Goal: Task Accomplishment & Management: Manage account settings

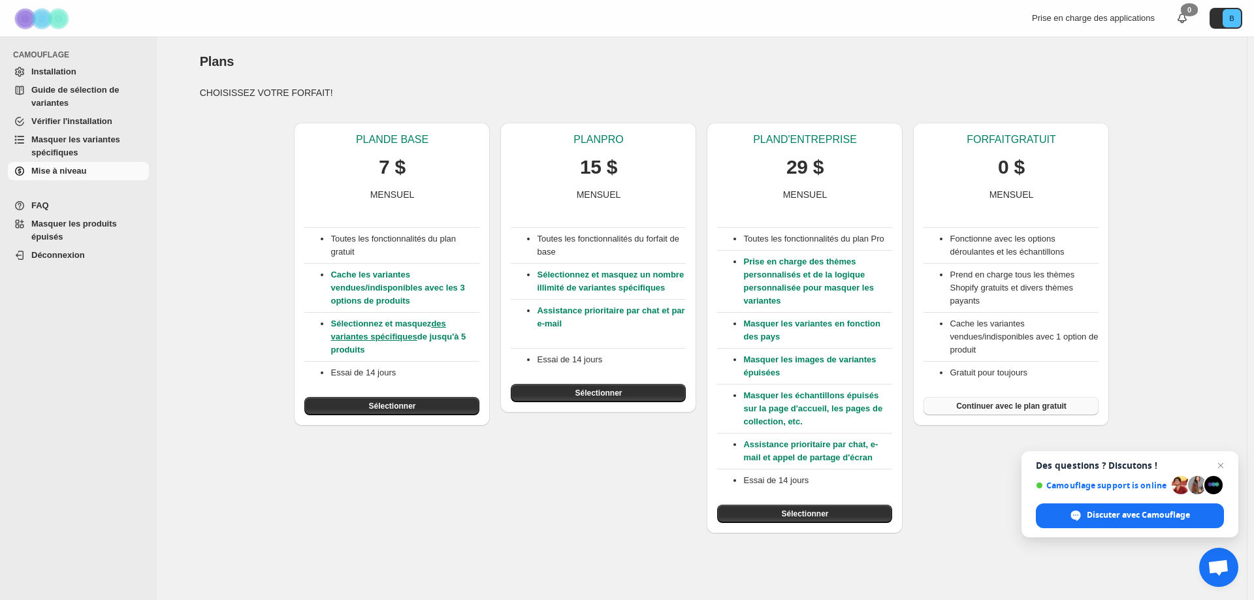
click at [1021, 402] on font "Continuer avec le plan gratuit" at bounding box center [1011, 406] width 110 height 9
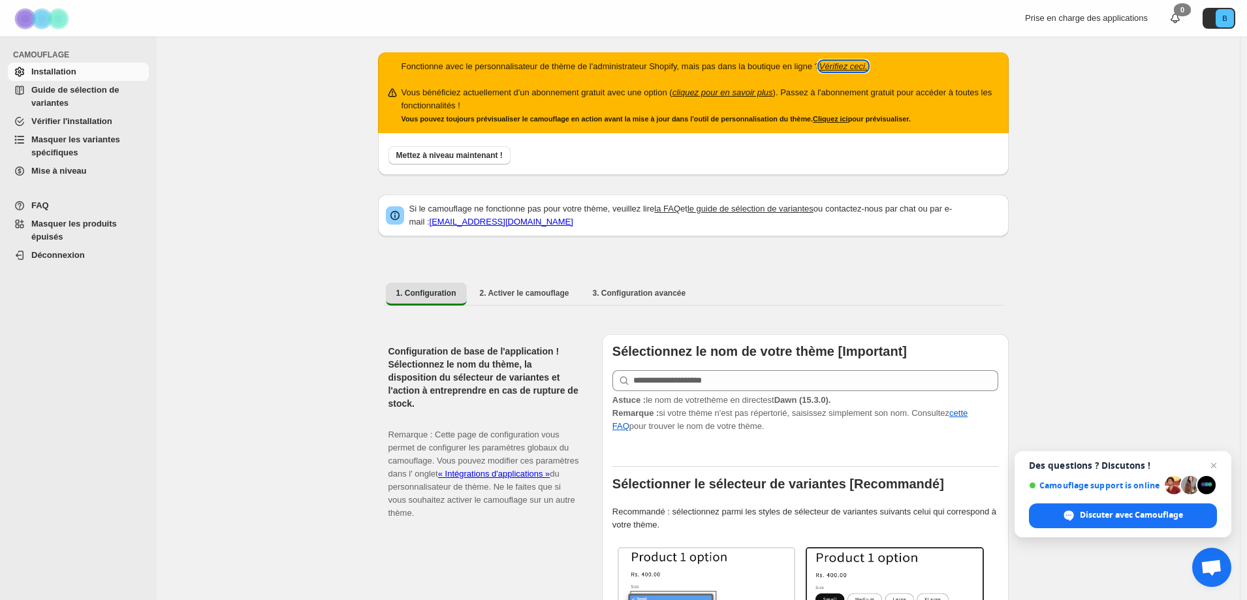
click at [836, 63] on font "Vérifiez ceci." at bounding box center [843, 66] width 48 height 10
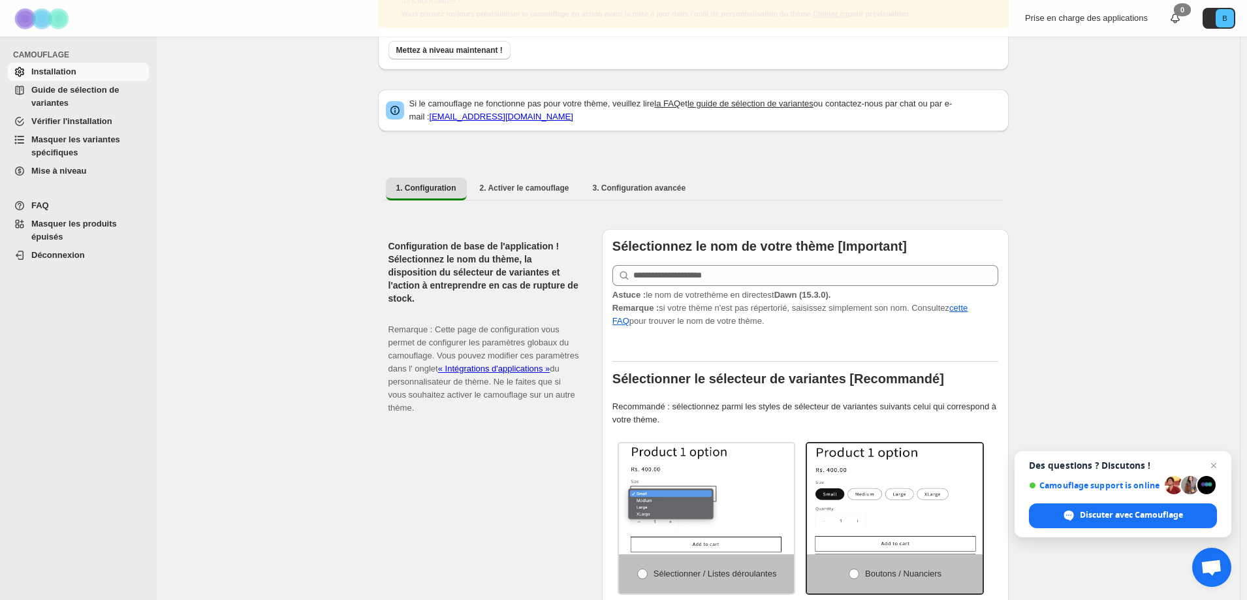
scroll to position [131, 0]
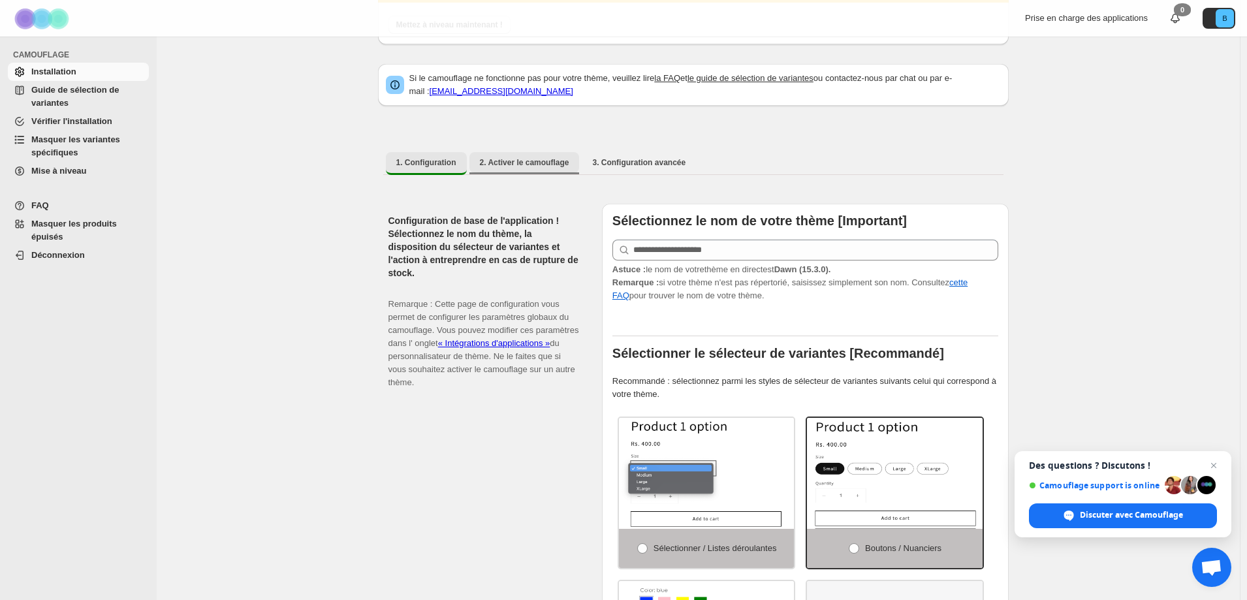
click at [535, 157] on button "2. Activer le camouflage" at bounding box center [524, 162] width 110 height 21
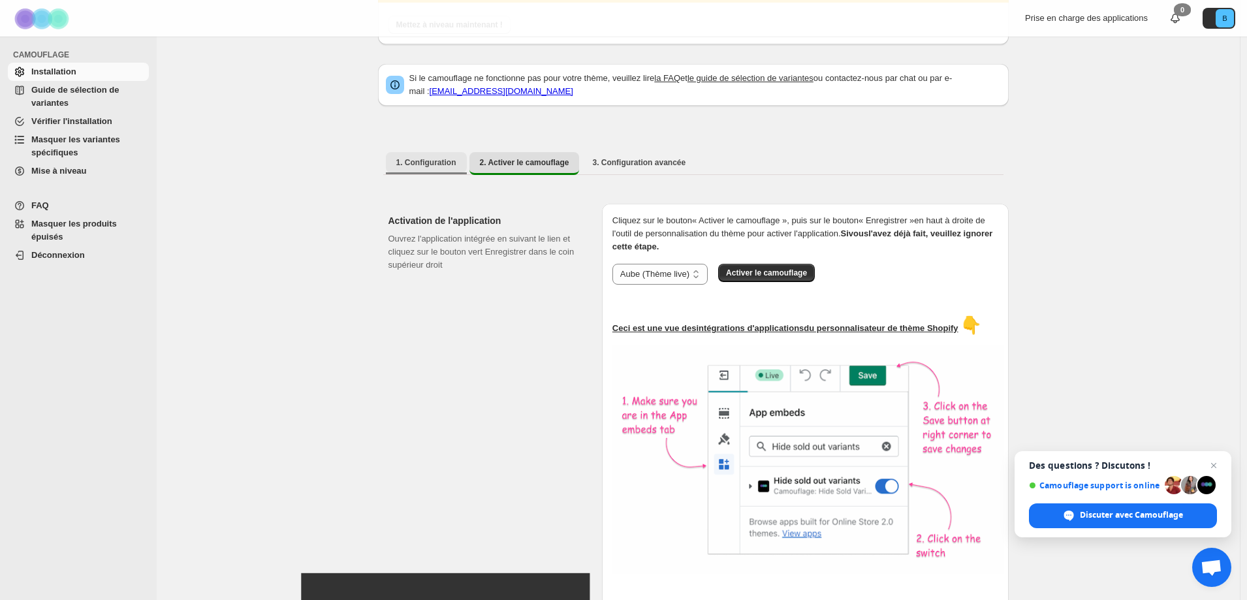
click at [458, 163] on button "1. Configuration" at bounding box center [426, 162] width 81 height 21
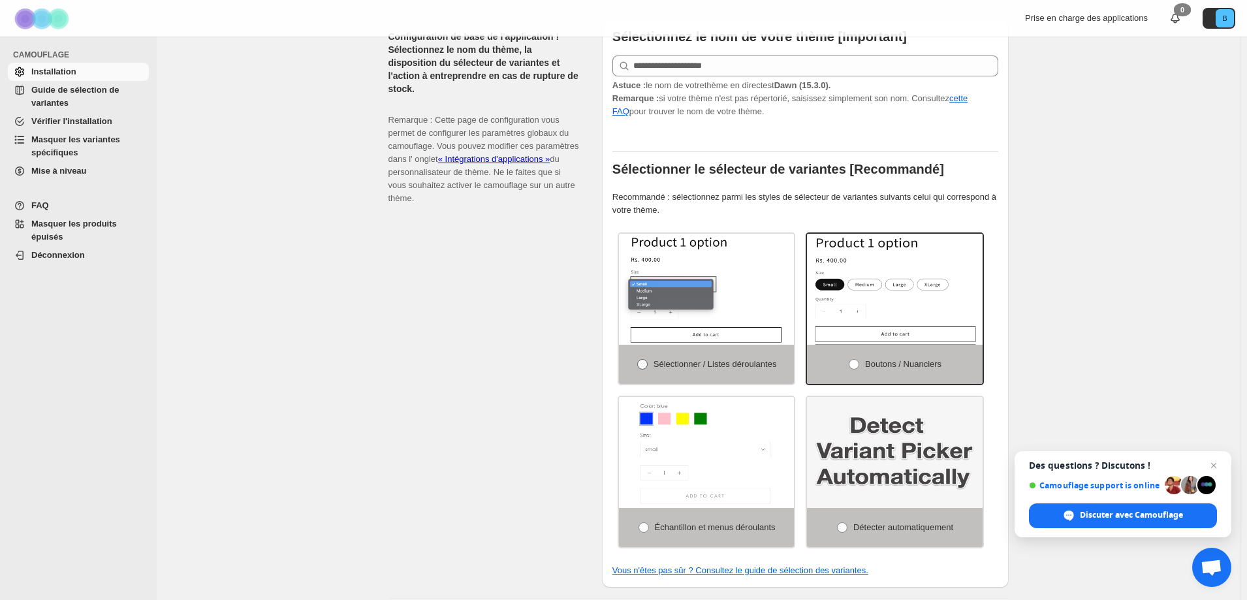
scroll to position [392, 0]
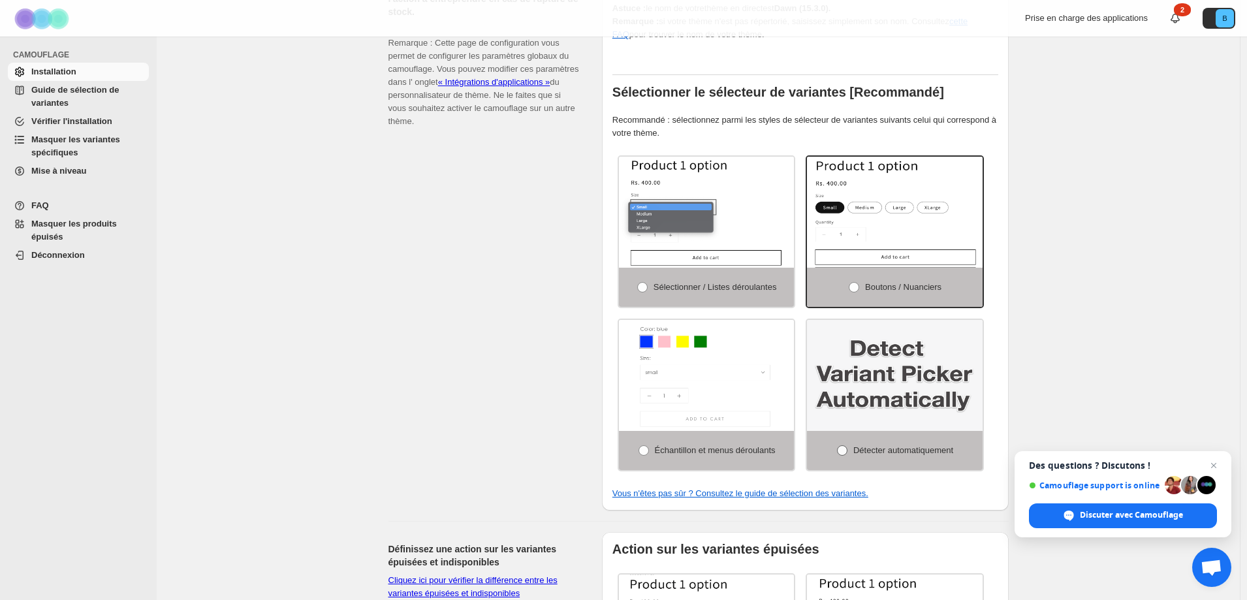
click at [846, 453] on span at bounding box center [842, 450] width 10 height 10
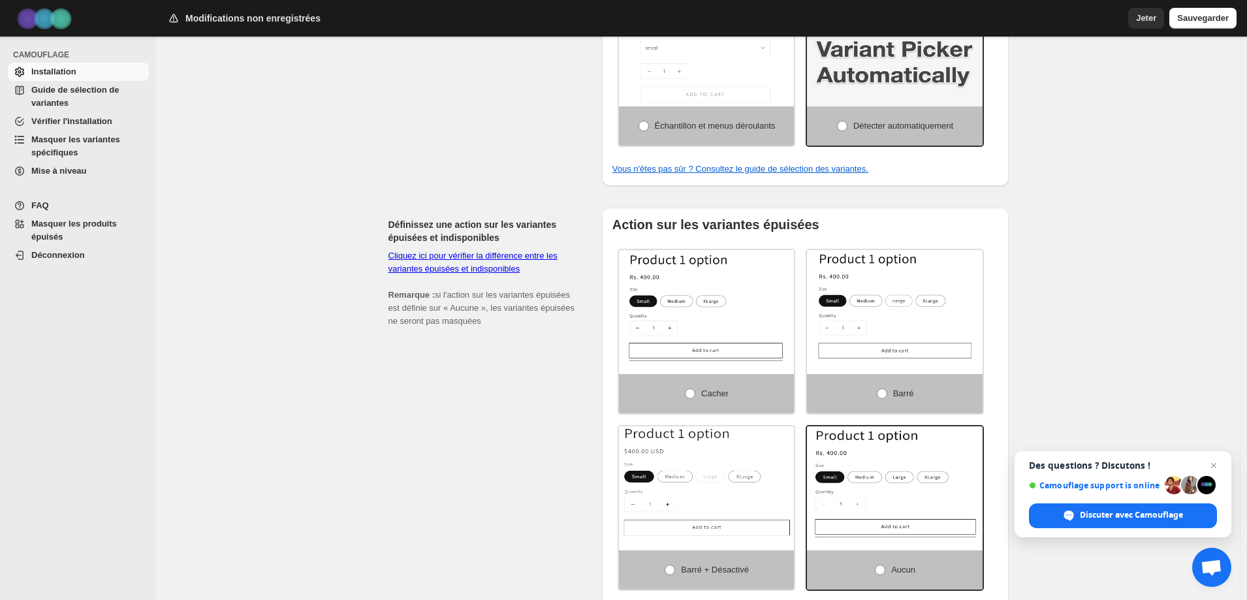
scroll to position [784, 0]
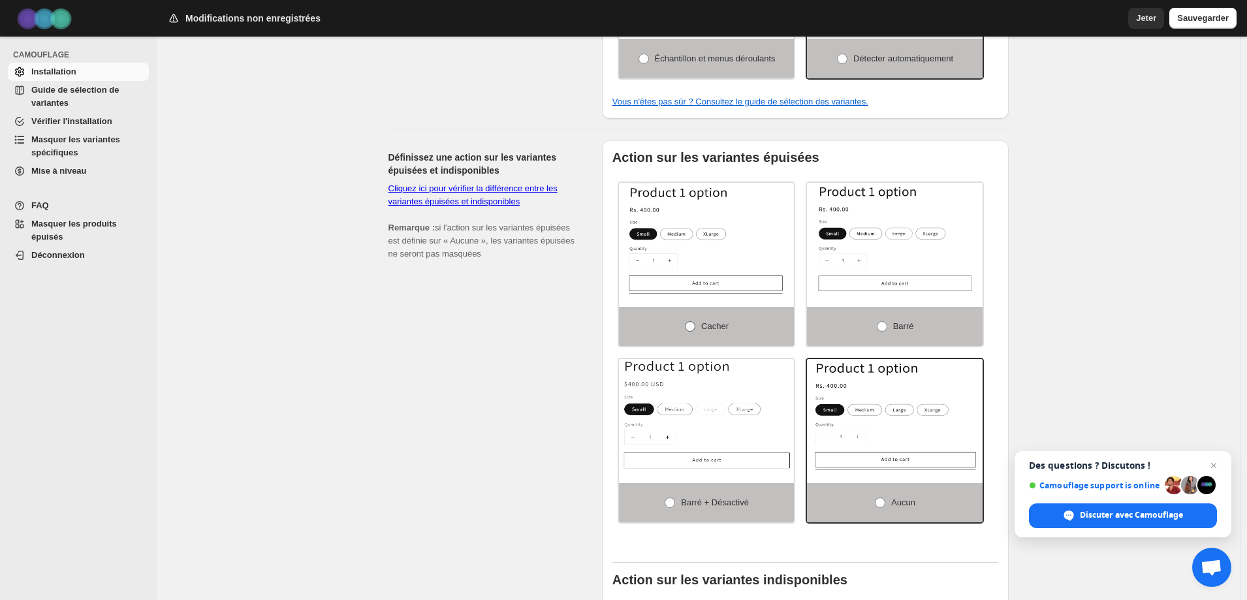
click at [693, 323] on span at bounding box center [690, 326] width 10 height 10
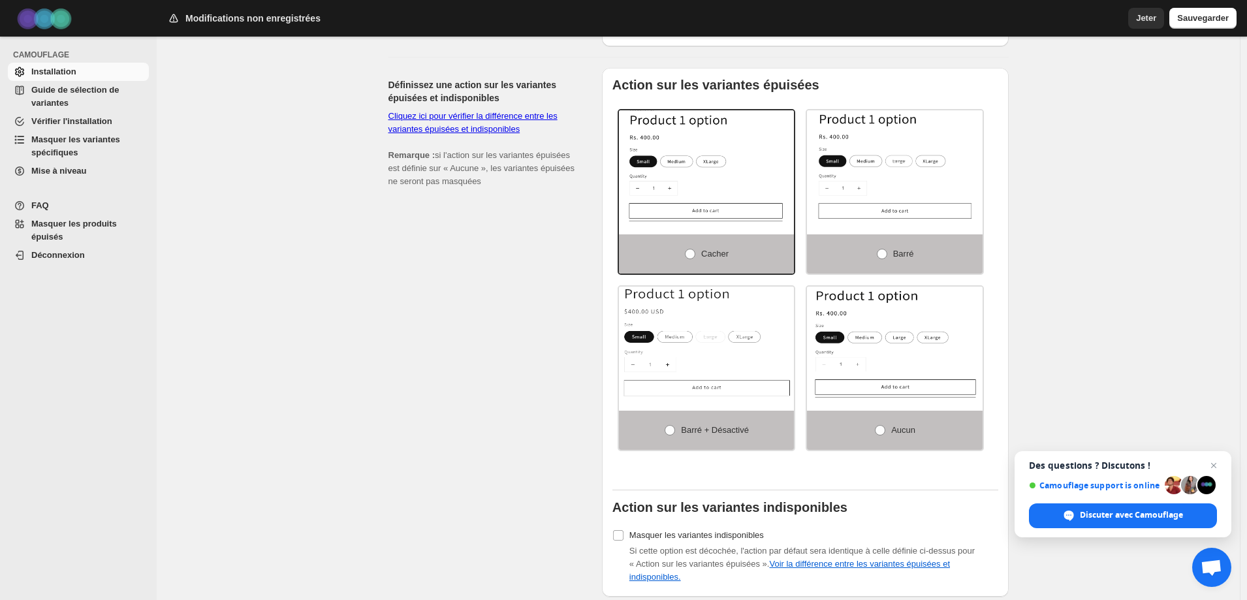
scroll to position [686, 0]
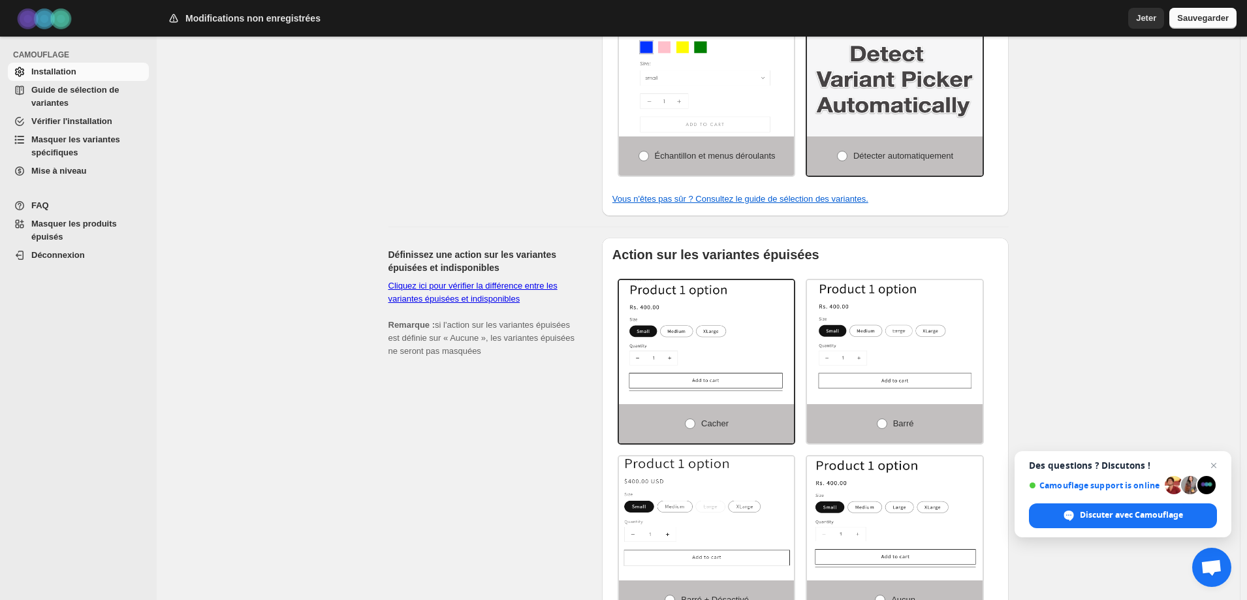
click at [1194, 18] on font "Sauvegarder" at bounding box center [1203, 18] width 52 height 10
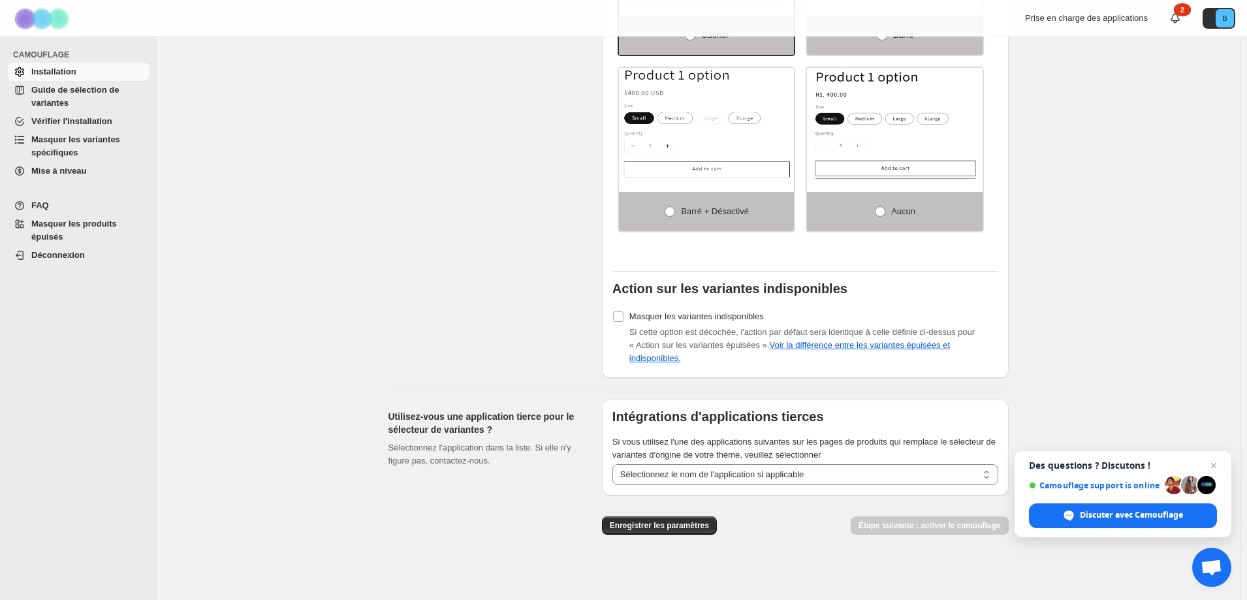
scroll to position [1078, 0]
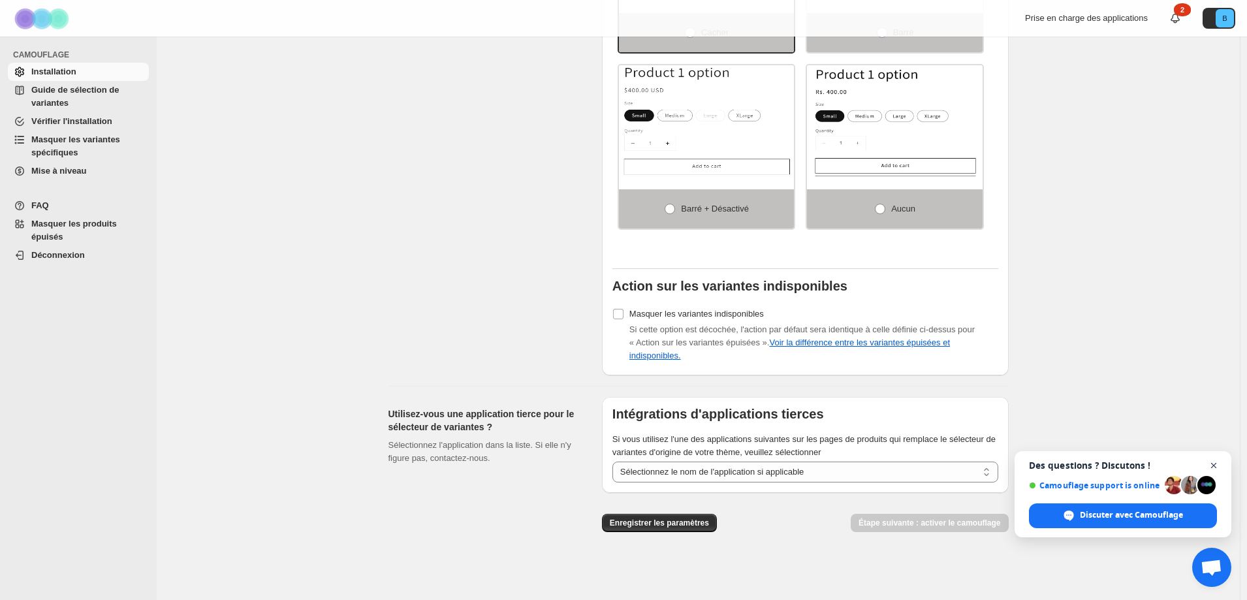
click at [1216, 464] on span "Ouvrir le chat" at bounding box center [1214, 466] width 16 height 16
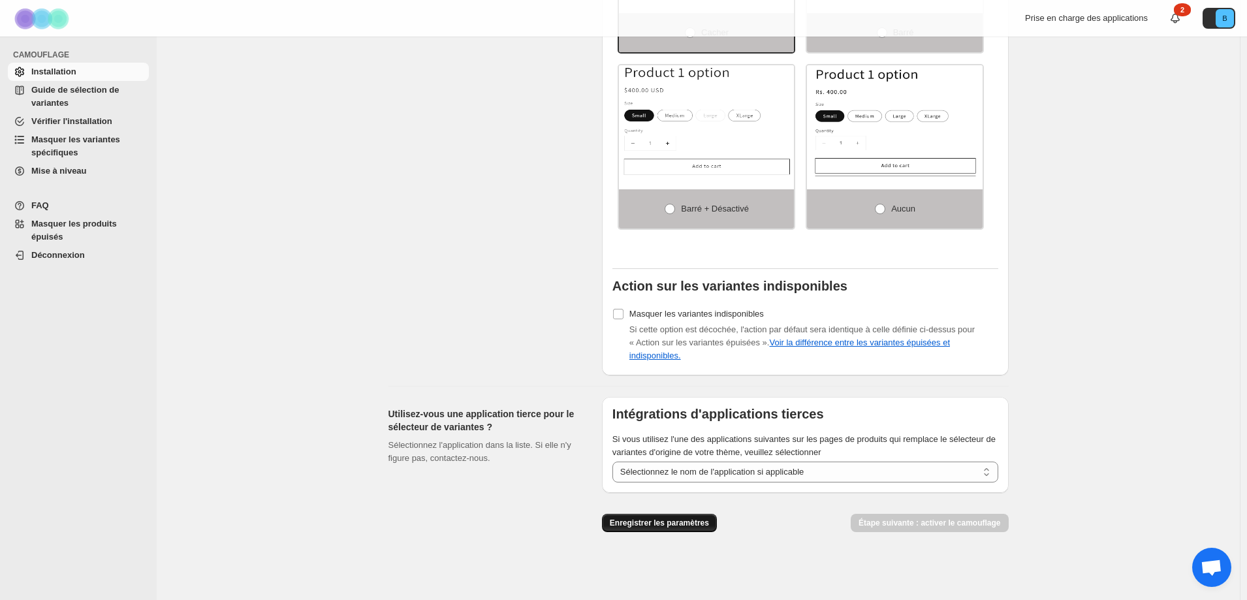
click at [643, 520] on font "Enregistrer les paramètres" at bounding box center [659, 522] width 99 height 9
click at [683, 518] on button "Enregistrer les paramètres" at bounding box center [659, 523] width 115 height 18
click at [744, 471] on select "**********" at bounding box center [805, 472] width 386 height 21
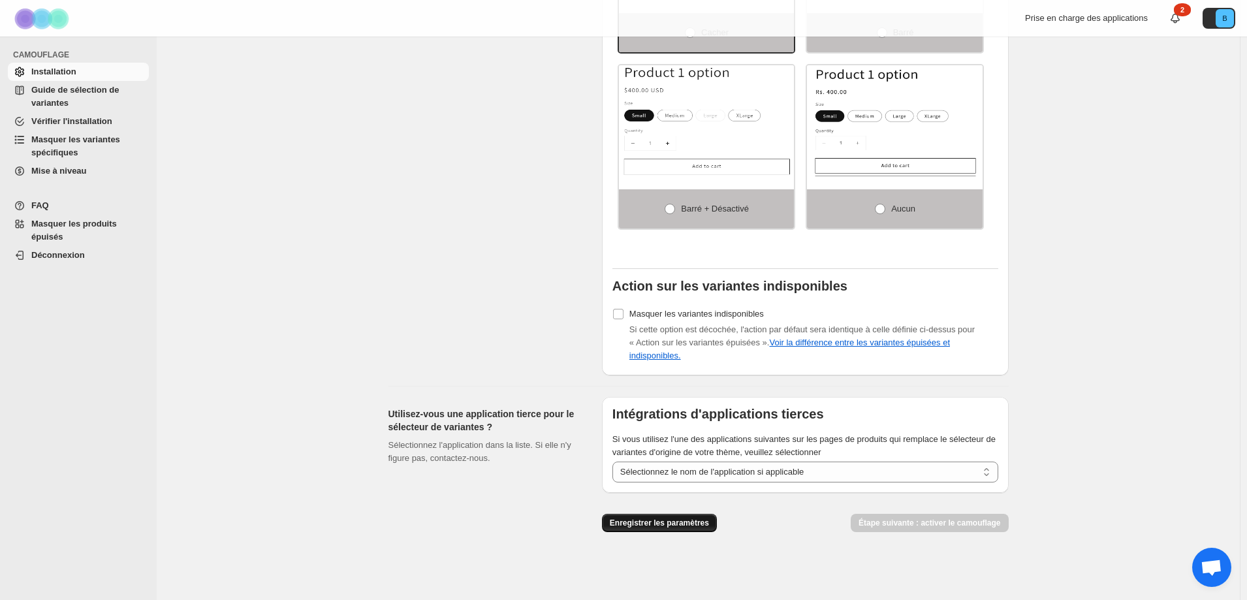
click at [672, 522] on font "Enregistrer les paramètres" at bounding box center [659, 522] width 99 height 9
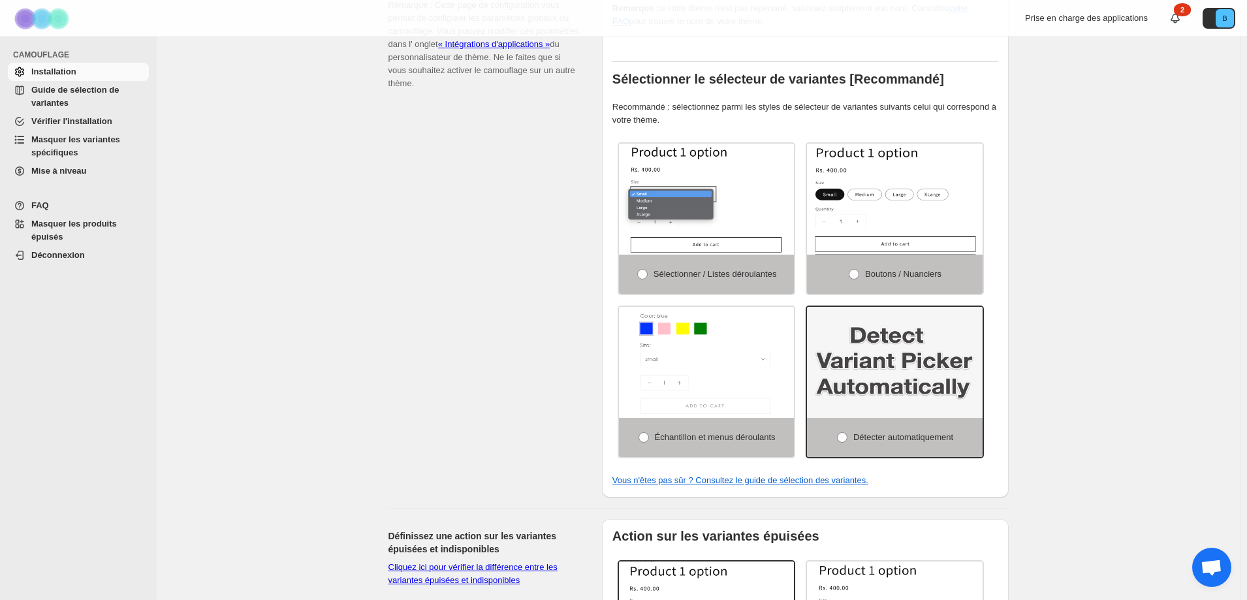
scroll to position [254, 0]
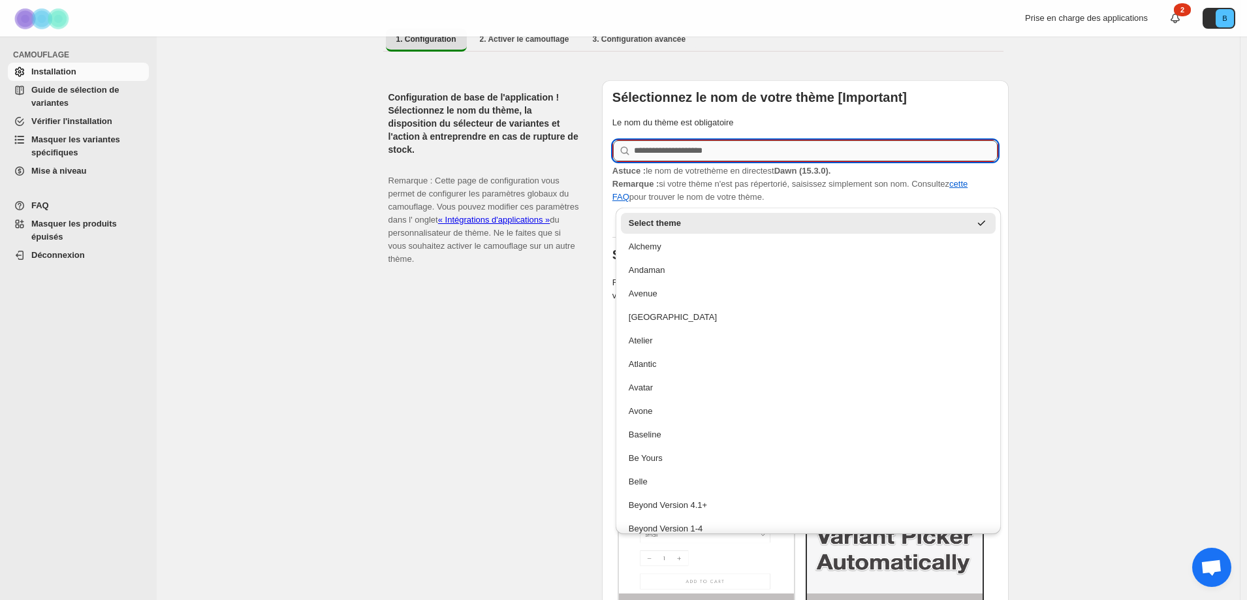
click at [702, 150] on input "text" at bounding box center [816, 150] width 364 height 21
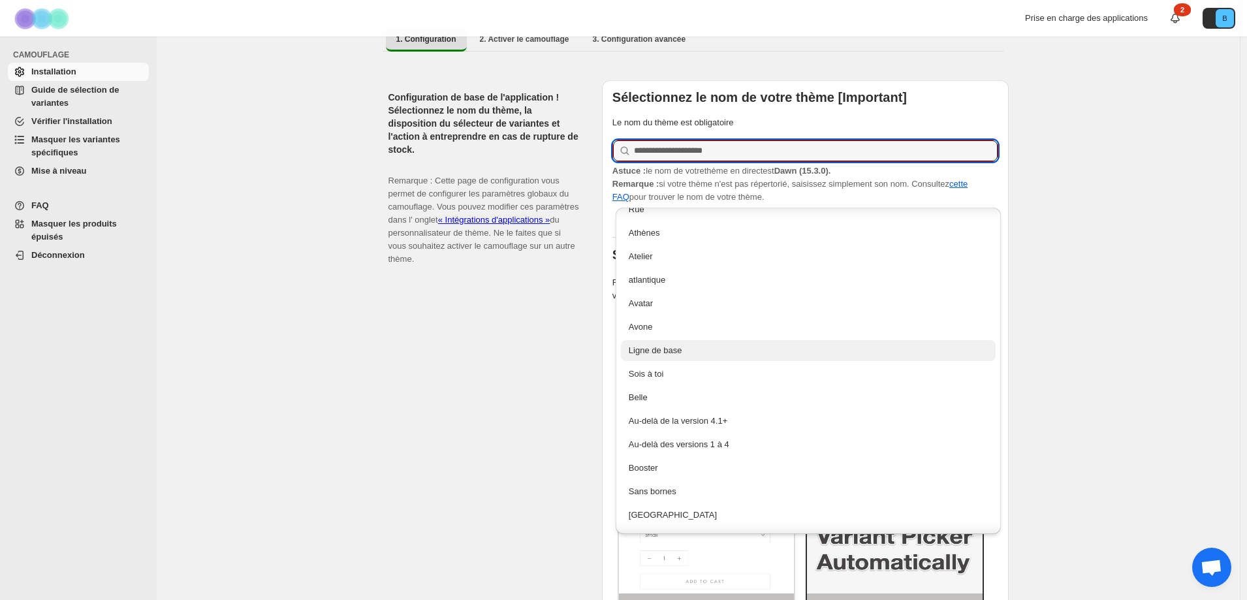
scroll to position [0, 0]
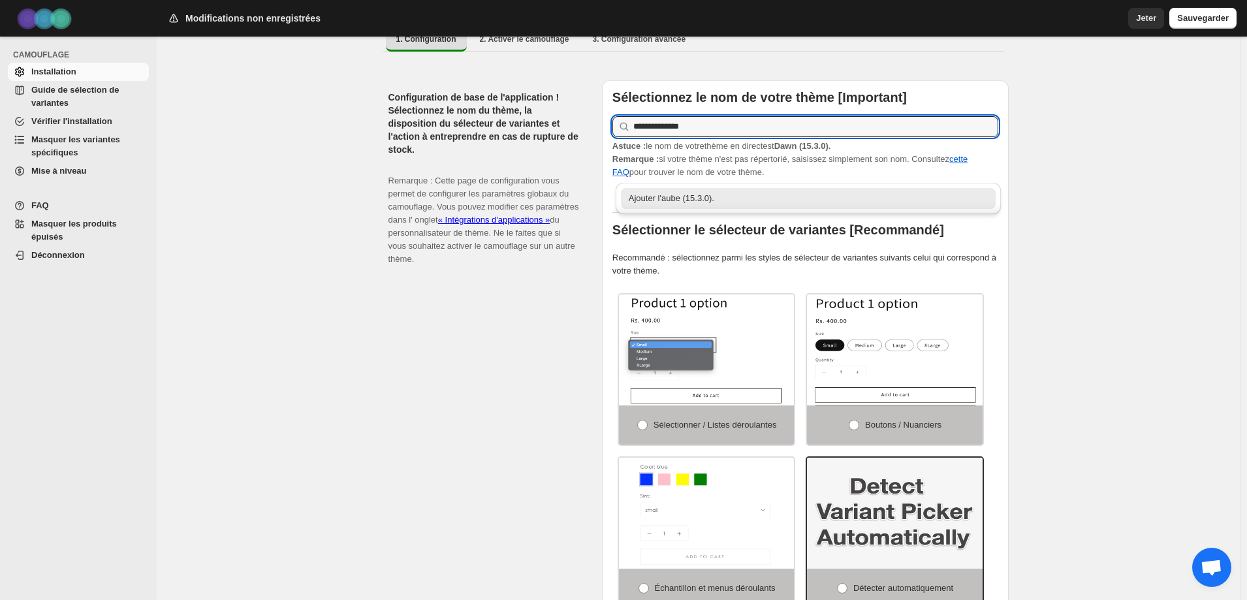
click at [664, 195] on font "Ajouter l'aube (15.3.0)." at bounding box center [672, 198] width 86 height 10
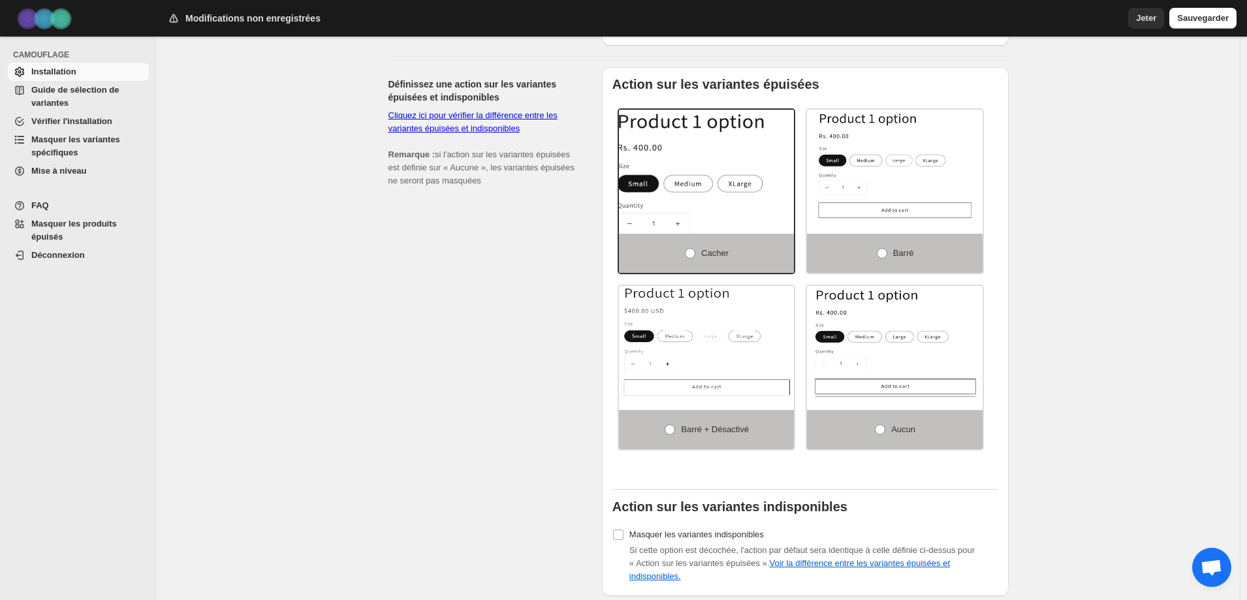
scroll to position [1078, 0]
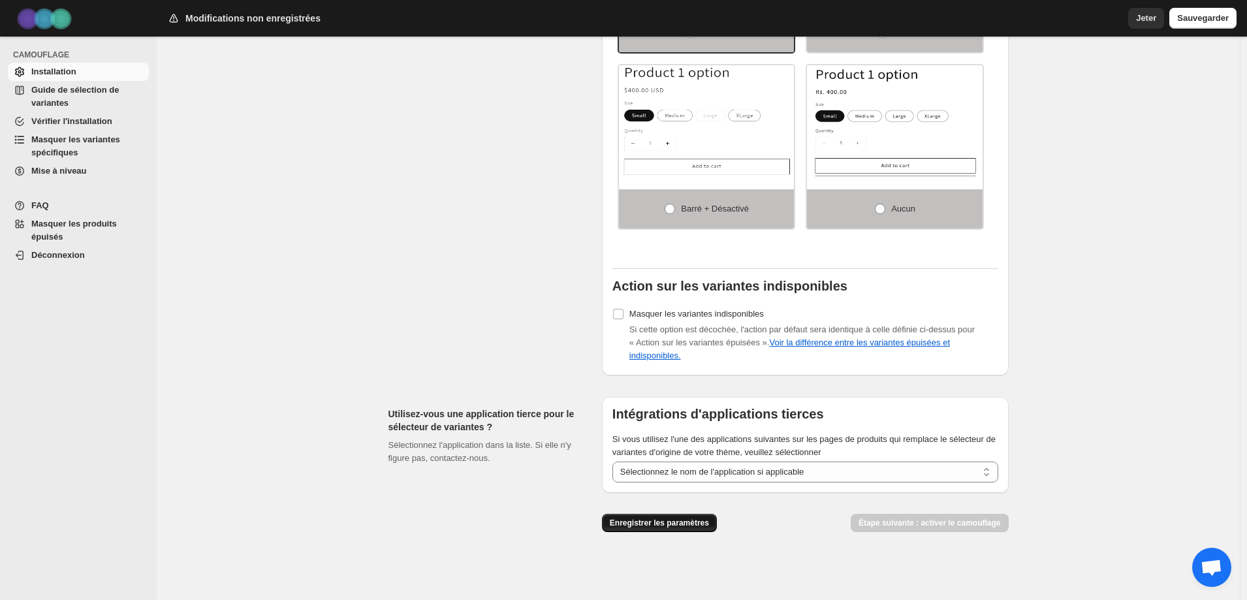
type input "**********"
click at [680, 515] on button "Enregistrer les paramètres" at bounding box center [659, 523] width 115 height 18
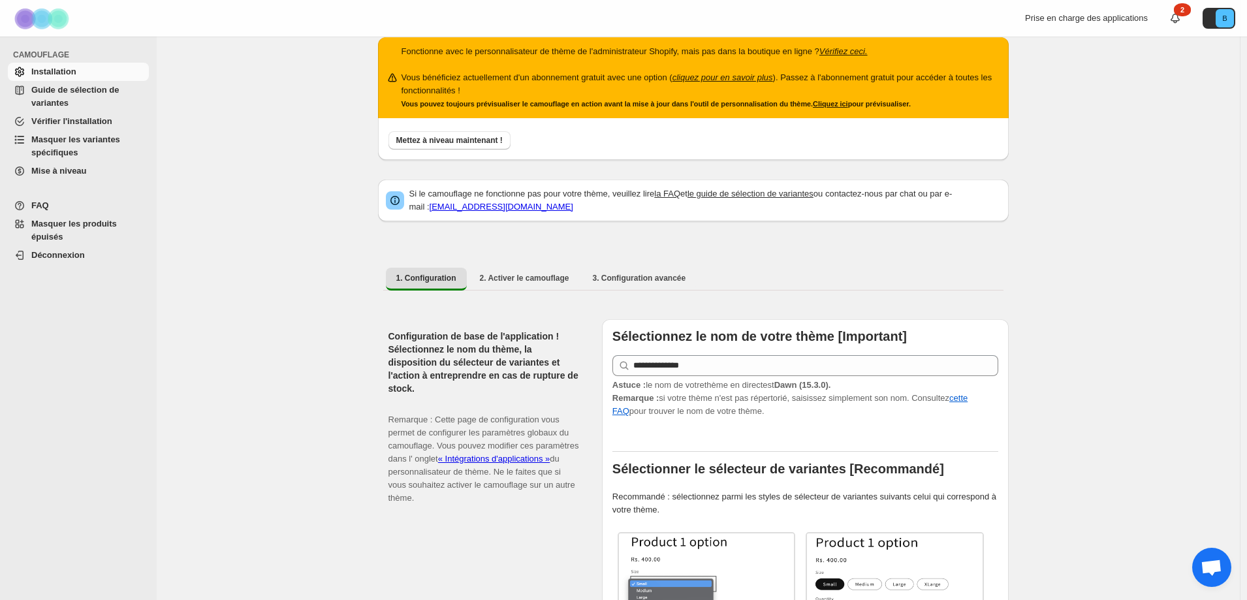
scroll to position [0, 0]
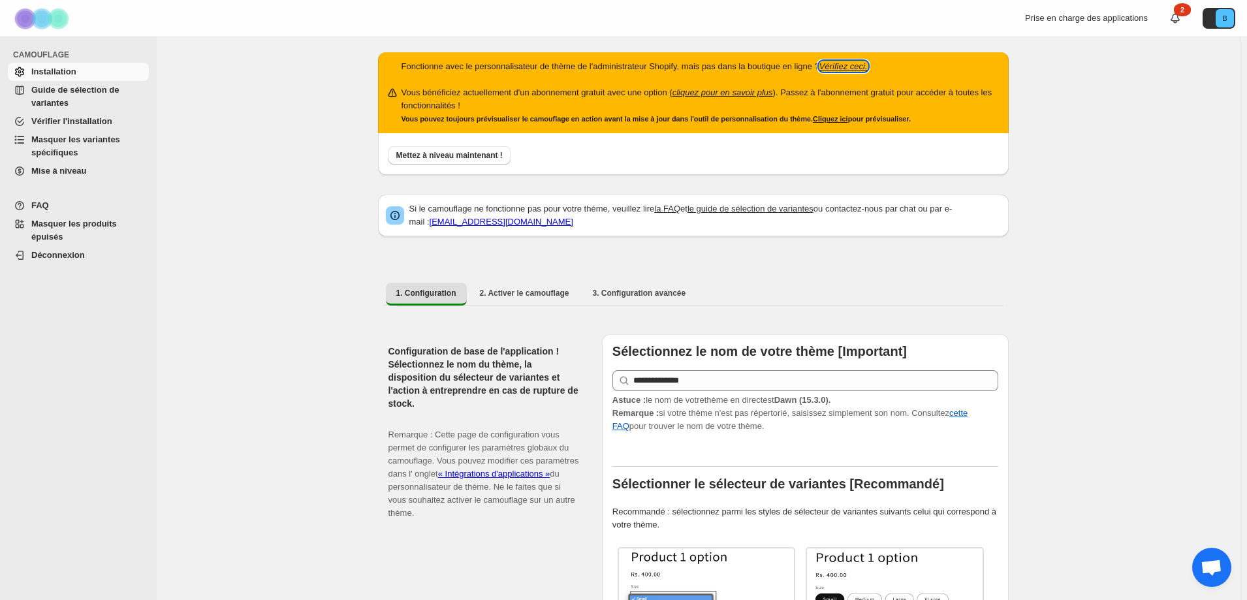
click at [840, 63] on font "Vérifiez ceci." at bounding box center [843, 66] width 48 height 10
click at [597, 289] on font "3. Configuration avancée" at bounding box center [638, 293] width 93 height 9
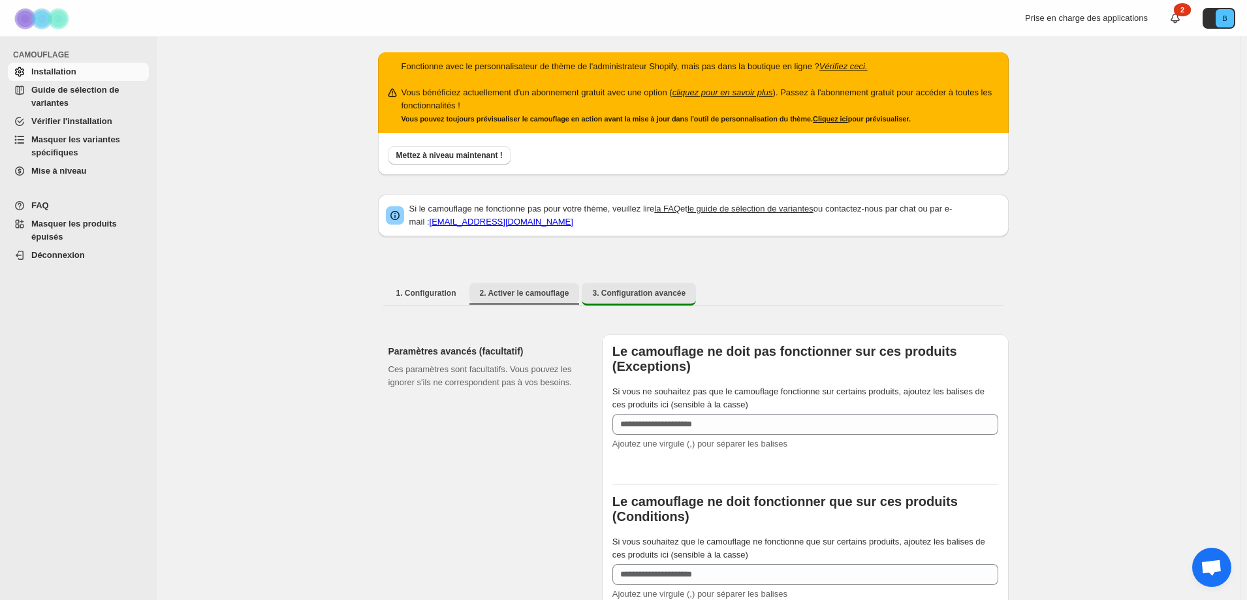
click at [556, 283] on button "2. Activer le camouflage" at bounding box center [524, 293] width 110 height 21
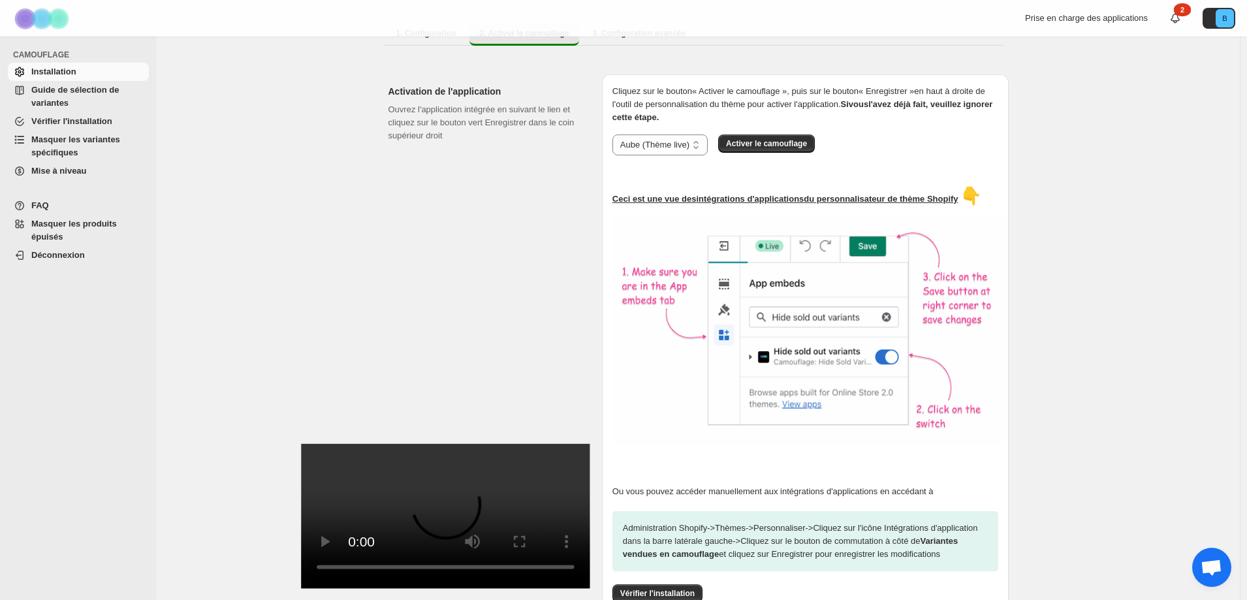
scroll to position [17, 0]
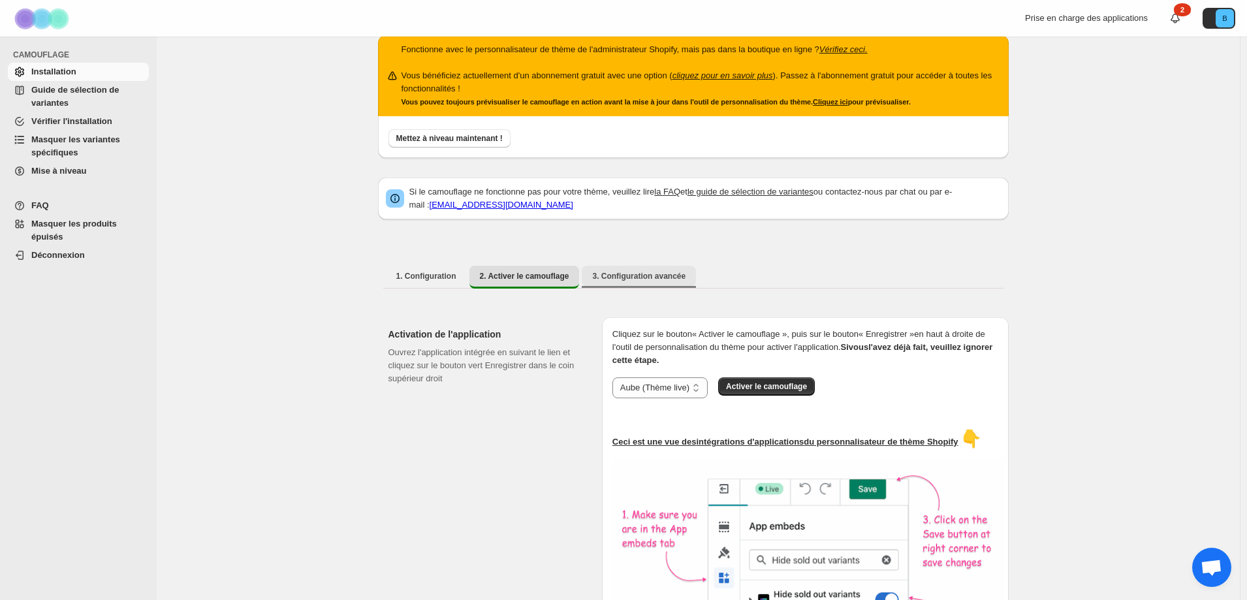
click at [625, 272] on font "3. Configuration avancée" at bounding box center [638, 276] width 93 height 9
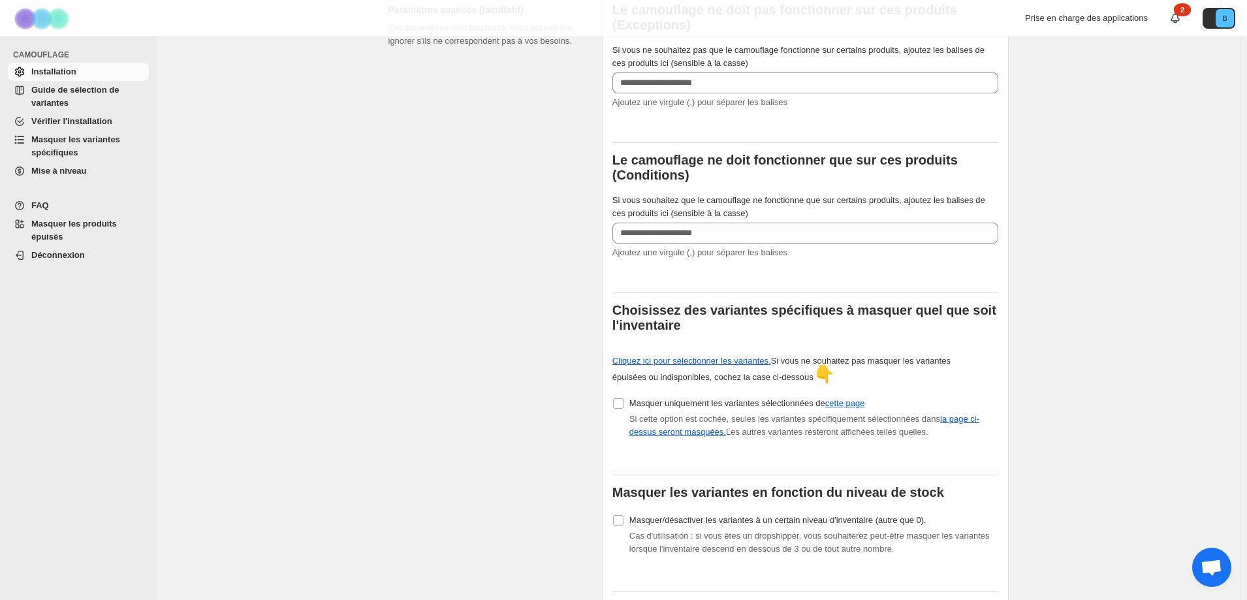
scroll to position [343, 0]
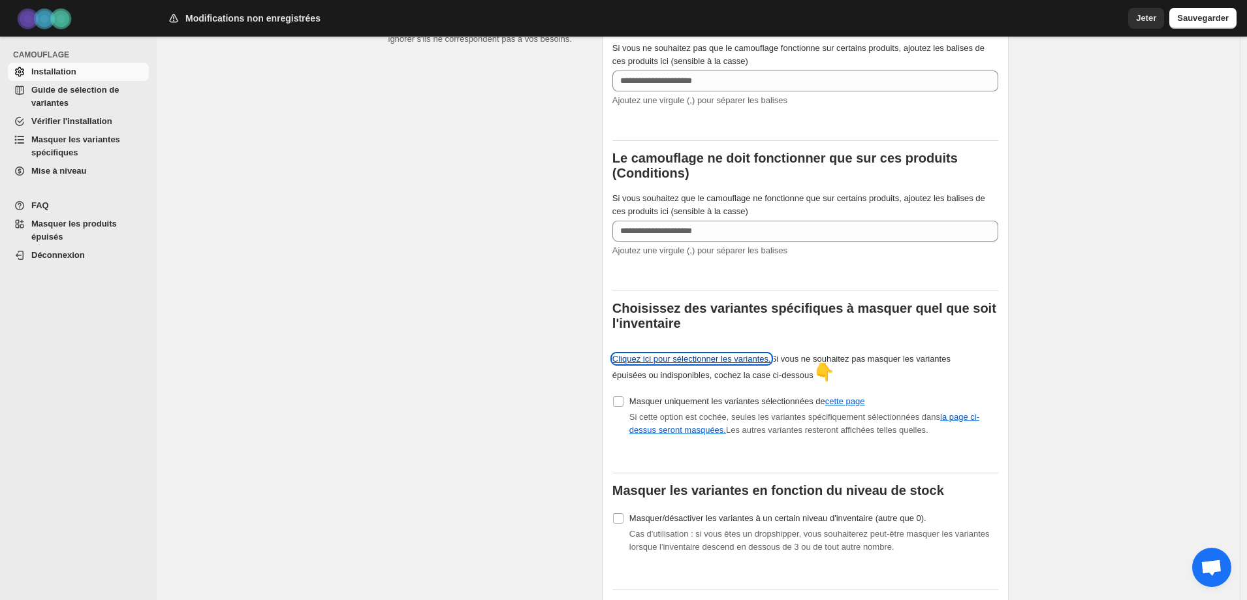
click at [685, 359] on font "Cliquez ici pour sélectionner les variantes." at bounding box center [691, 359] width 159 height 10
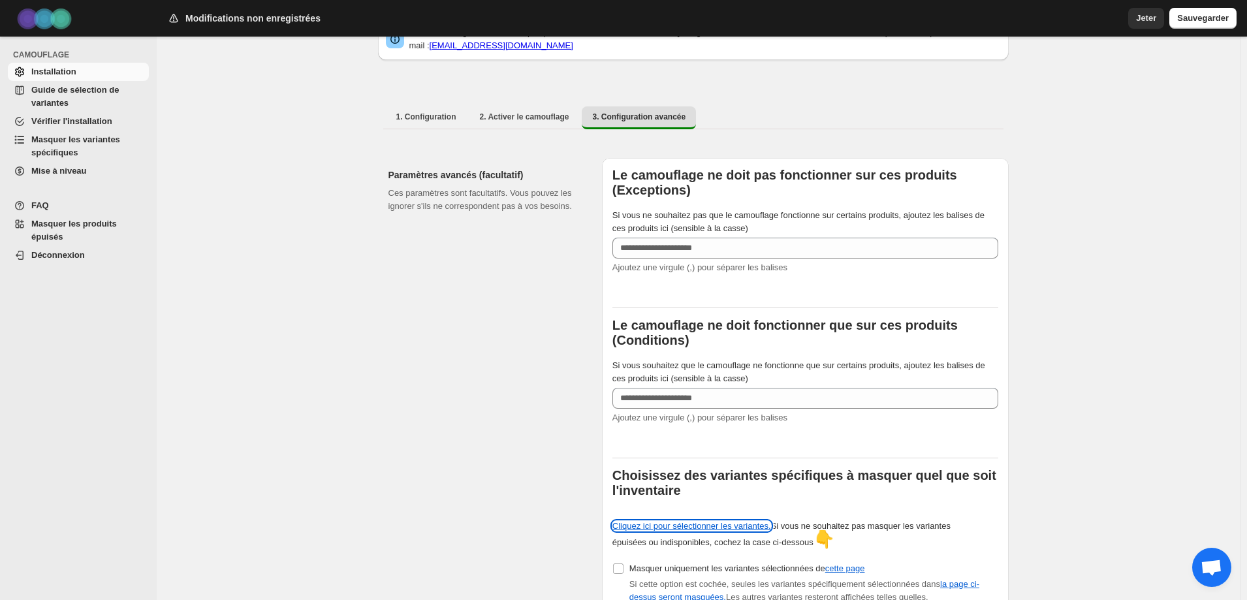
scroll to position [409, 0]
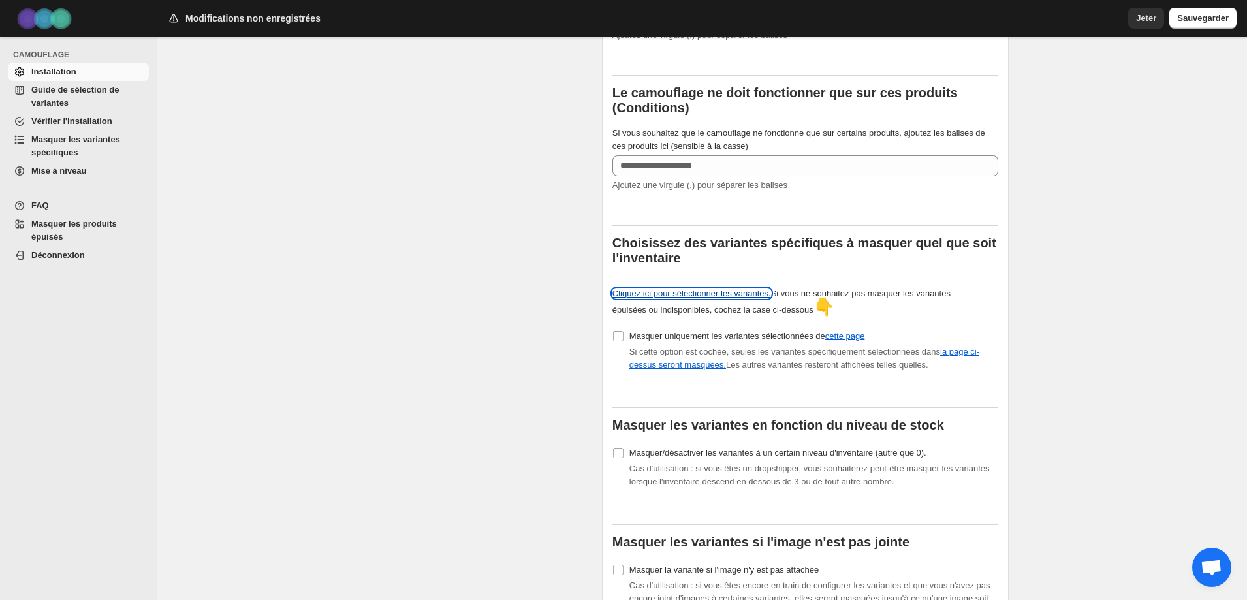
click at [697, 290] on font "Cliquez ici pour sélectionner les variantes." at bounding box center [691, 294] width 159 height 10
click at [619, 328] on label "Masquer uniquement les variantes sélectionnées de cette page" at bounding box center [738, 336] width 253 height 18
click at [1224, 18] on font "Sauvegarder" at bounding box center [1203, 18] width 52 height 10
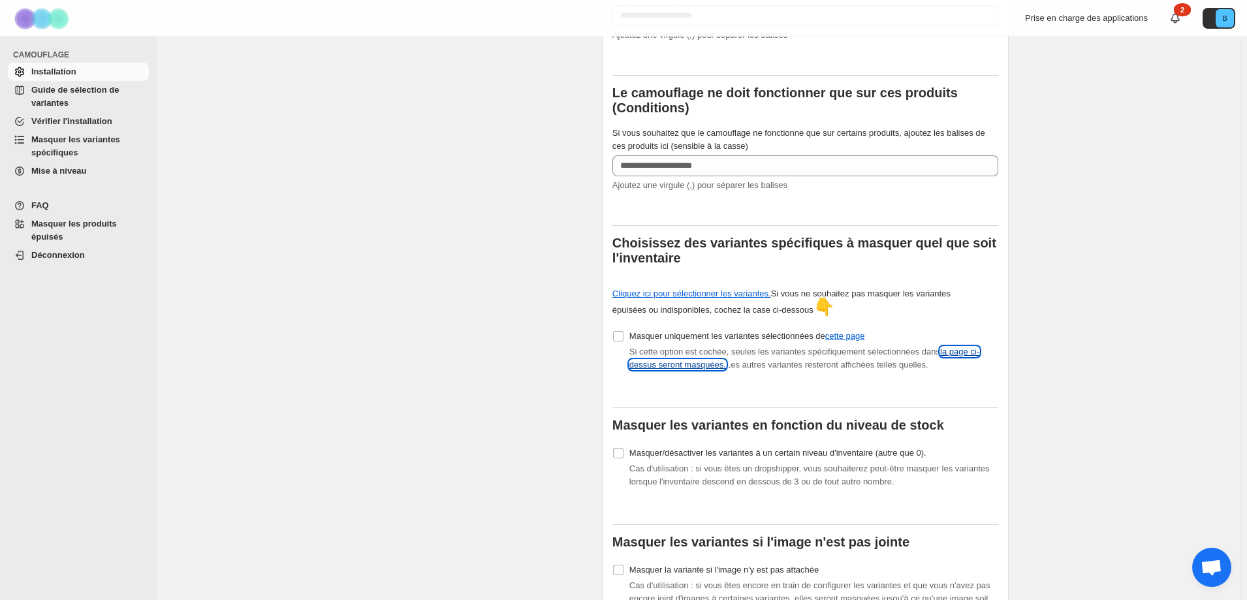
click at [965, 352] on font "la page ci-dessus seront masquées." at bounding box center [804, 358] width 350 height 23
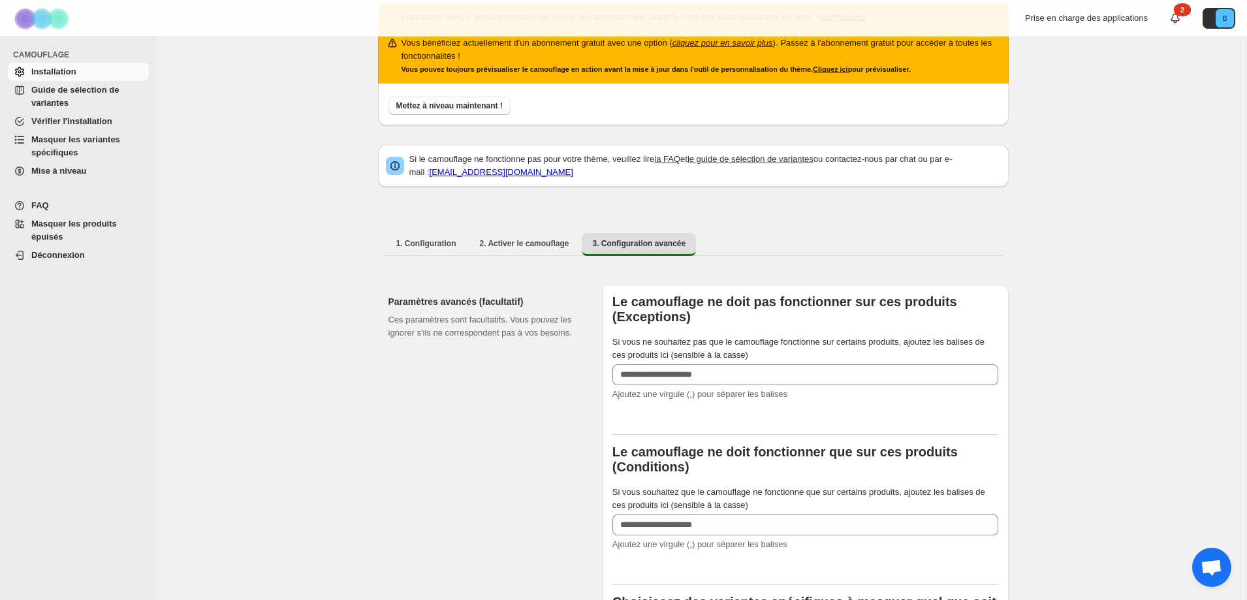
scroll to position [17, 0]
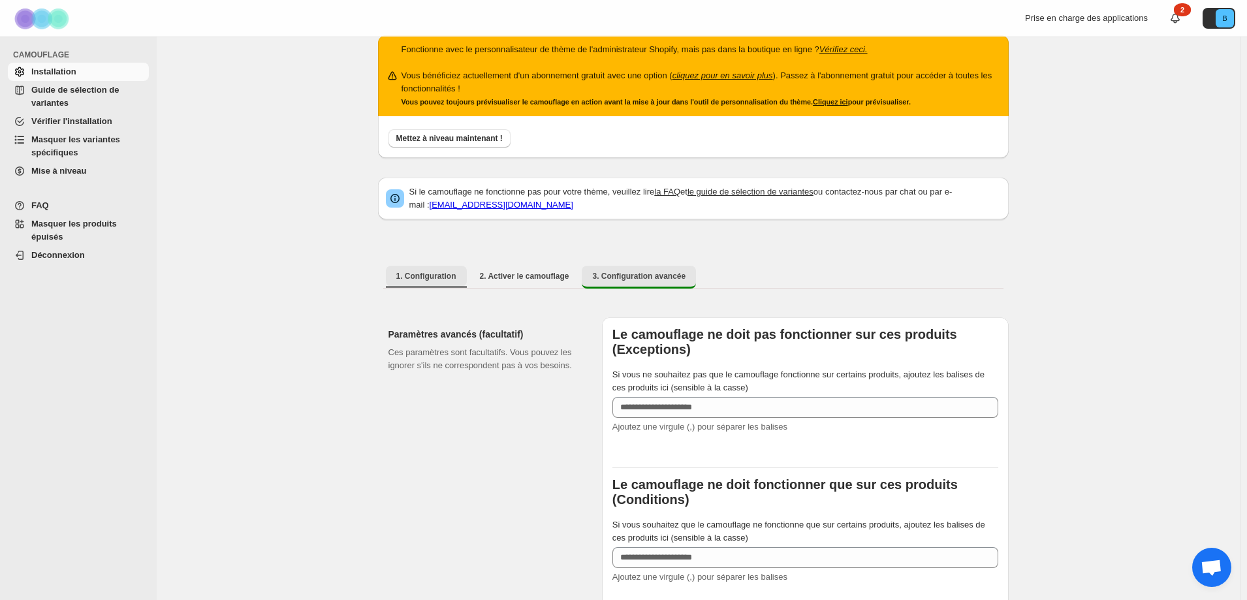
click at [434, 285] on button "1. Configuration" at bounding box center [426, 276] width 81 height 21
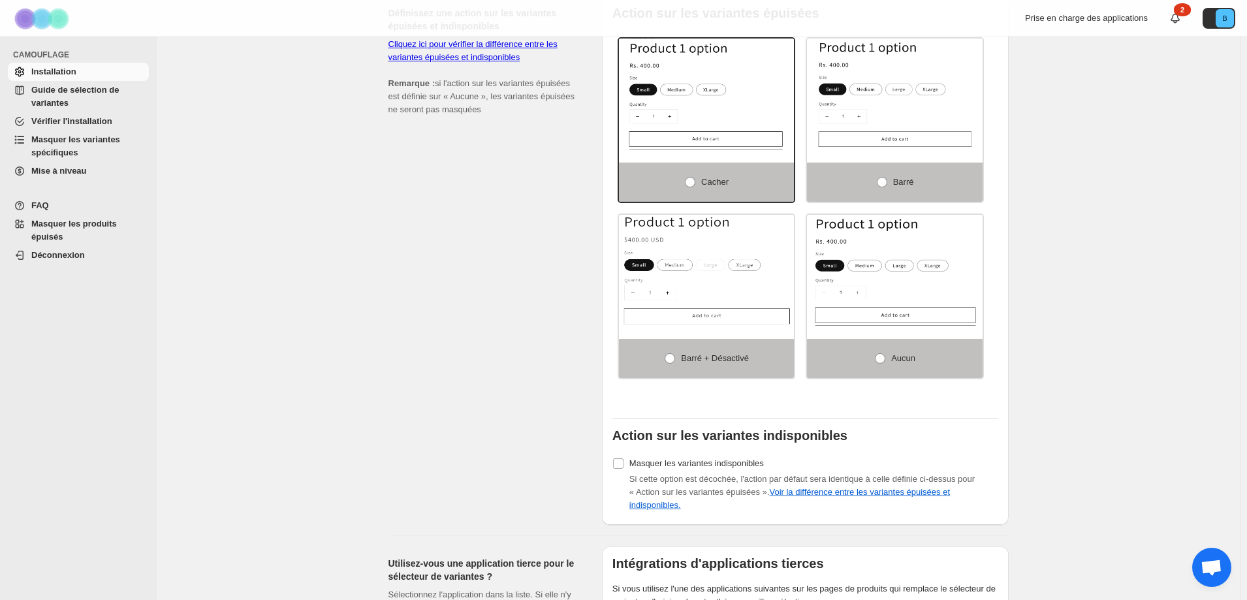
scroll to position [931, 0]
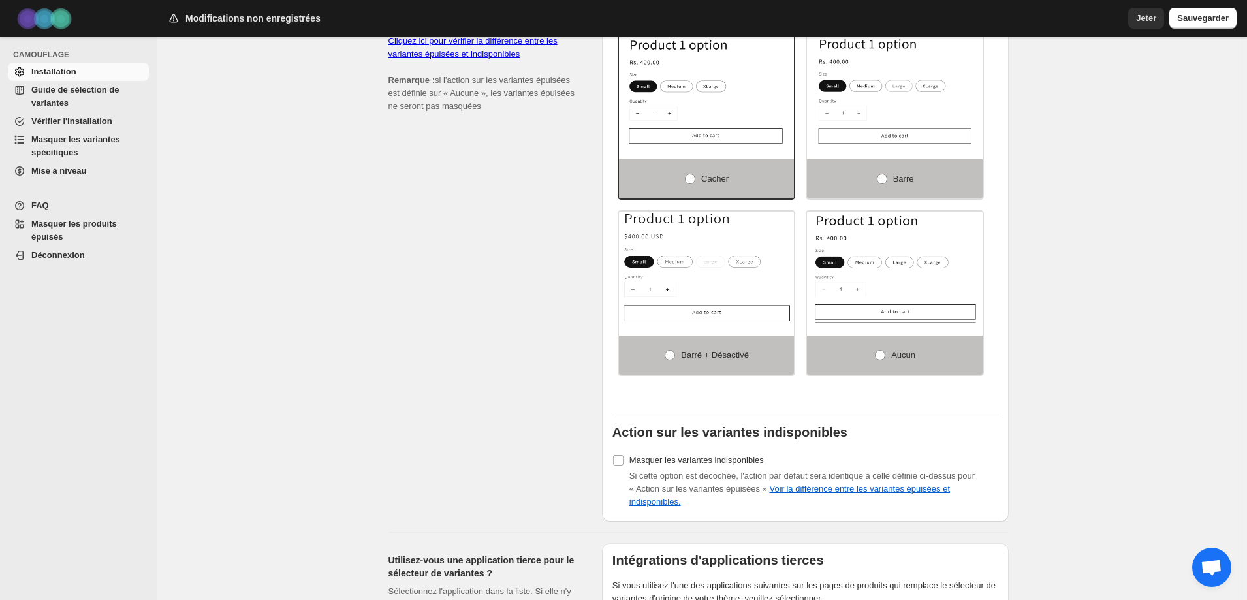
click at [1205, 24] on button "Sauvegarder" at bounding box center [1202, 18] width 67 height 21
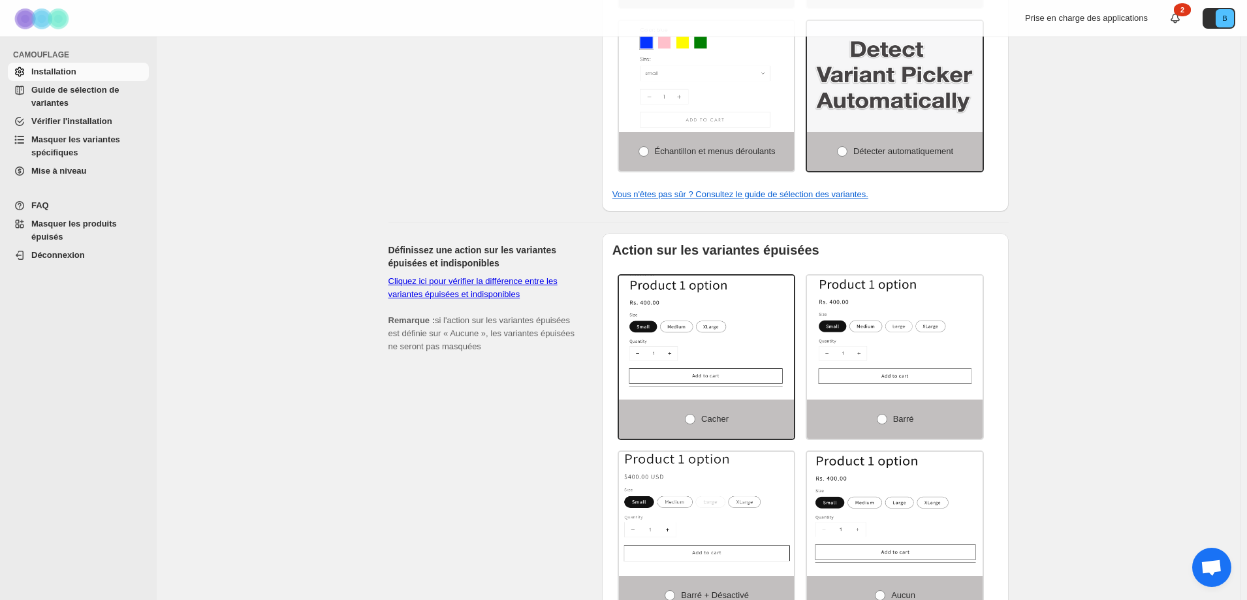
scroll to position [670, 0]
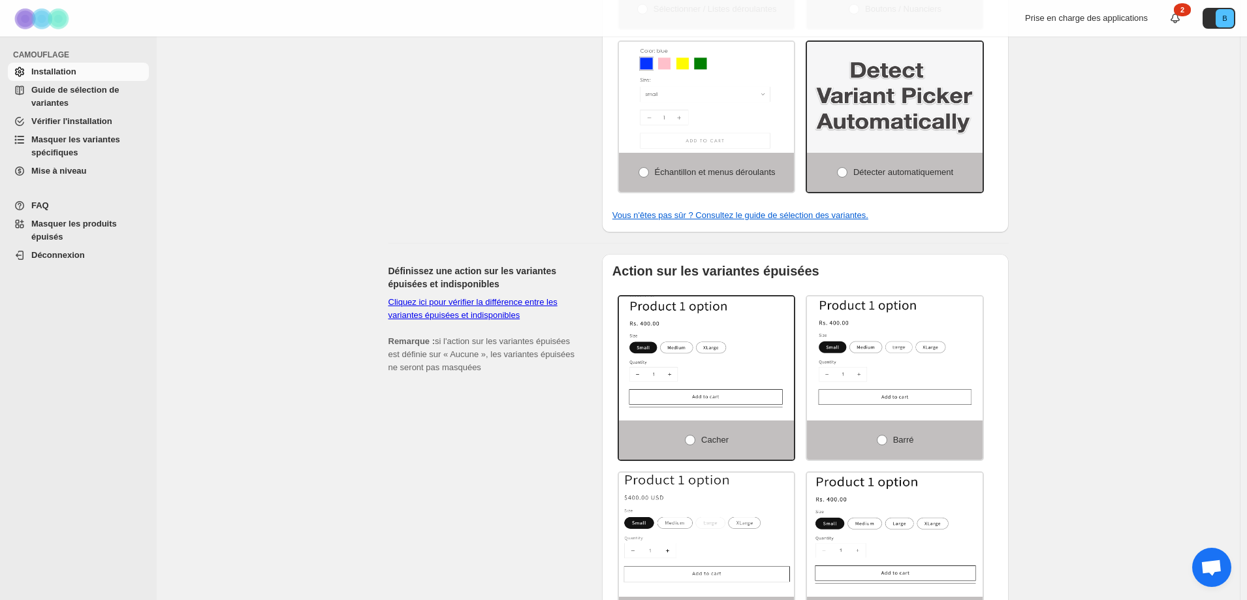
click at [63, 97] on span "Guide de sélection de variantes" at bounding box center [88, 97] width 115 height 26
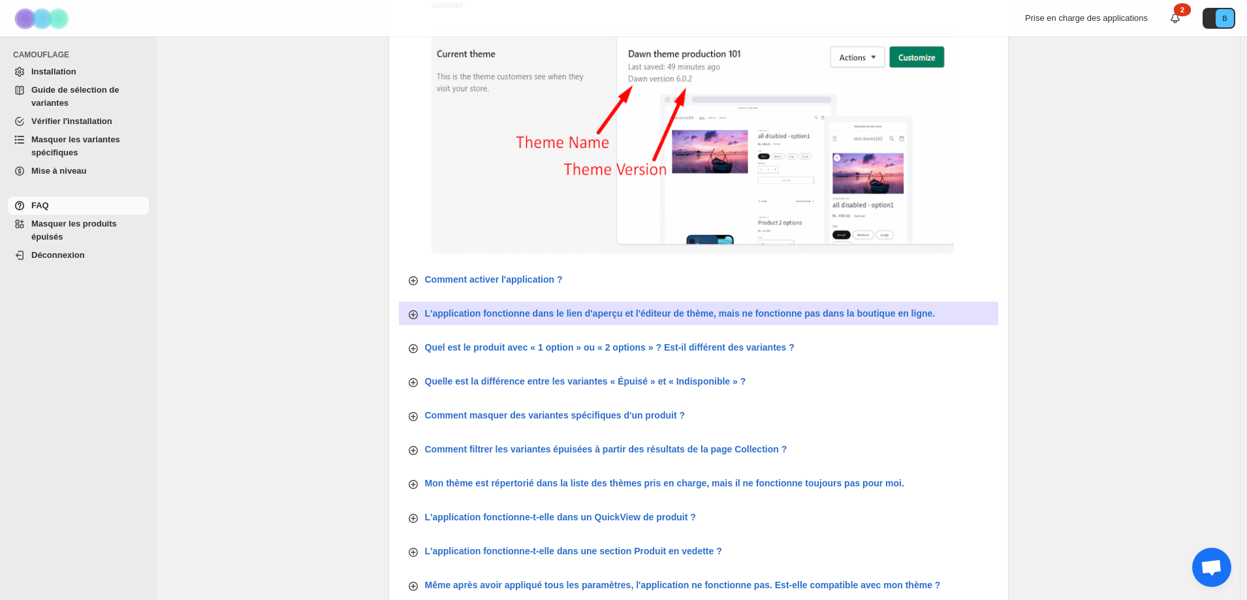
scroll to position [209, 0]
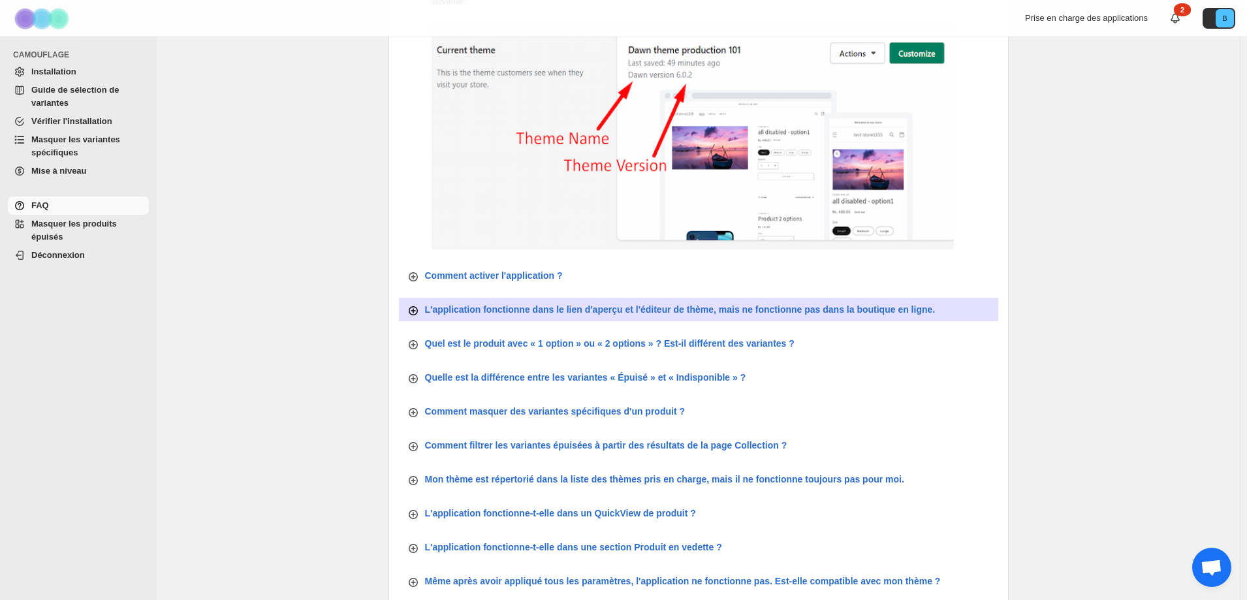
click at [416, 311] on icon "button" at bounding box center [413, 310] width 5 height 5
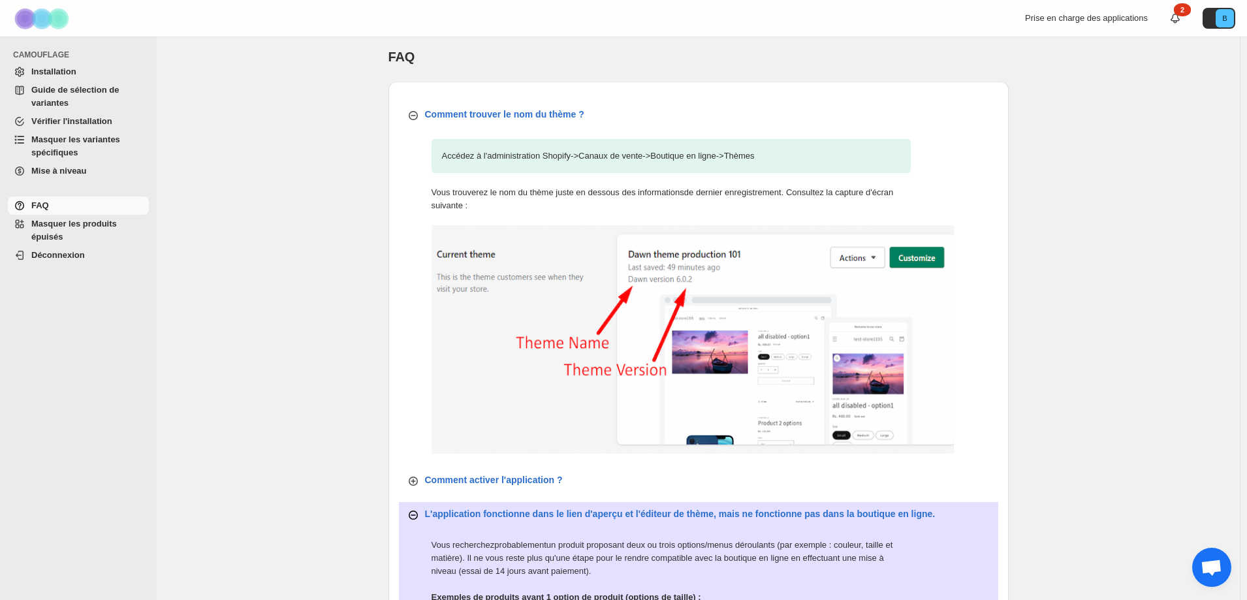
scroll to position [0, 0]
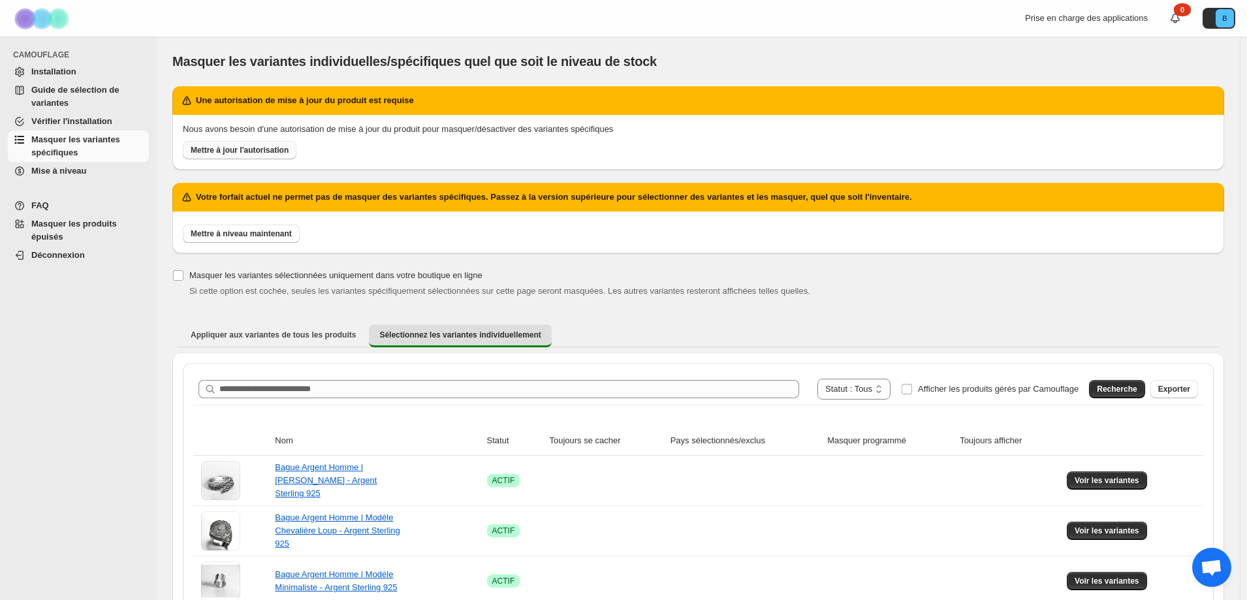
click at [276, 153] on font "Mettre à jour l'autorisation" at bounding box center [240, 150] width 98 height 9
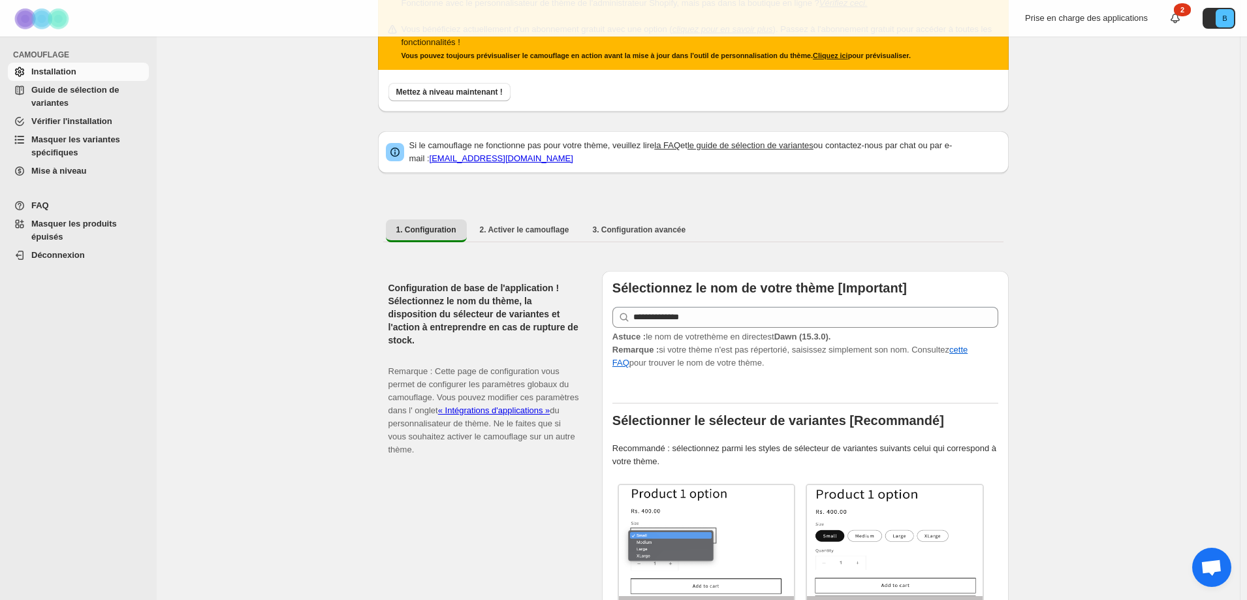
scroll to position [65, 0]
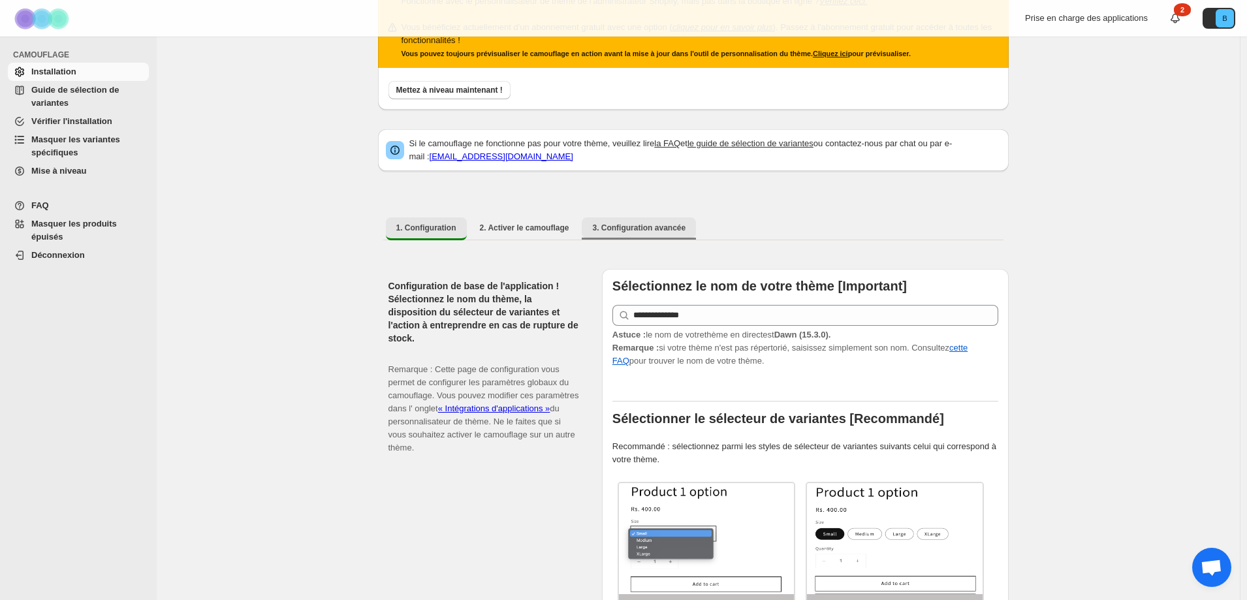
click at [628, 219] on button "3. Configuration avancée" at bounding box center [639, 227] width 114 height 21
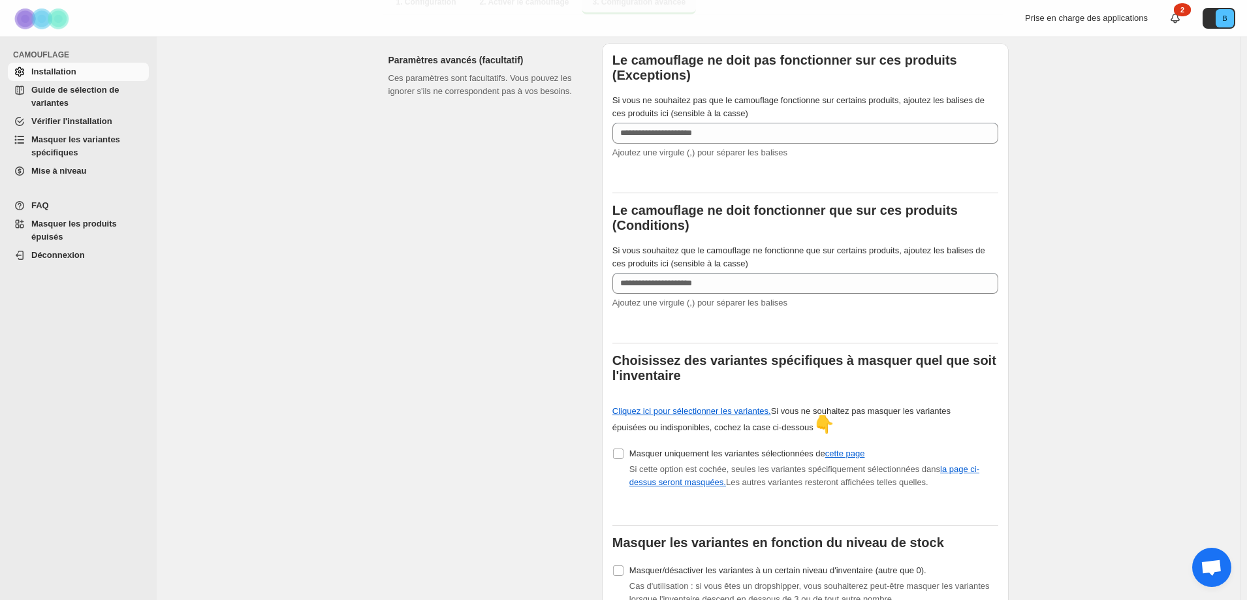
scroll to position [326, 0]
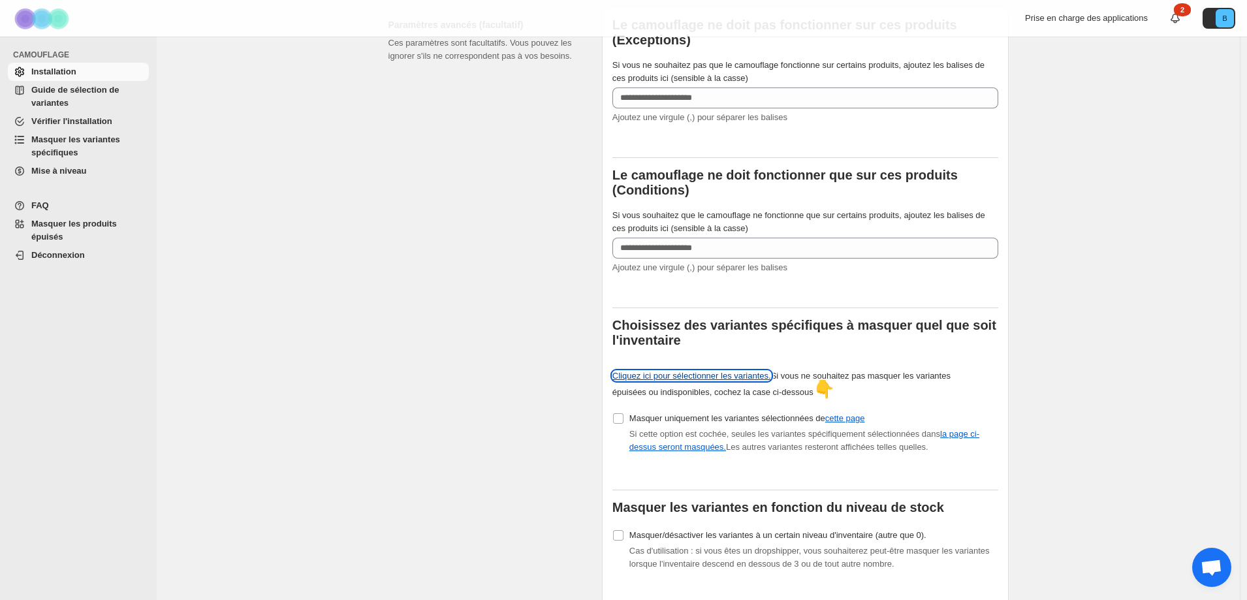
click at [695, 375] on font "Cliquez ici pour sélectionner les variantes." at bounding box center [691, 376] width 159 height 10
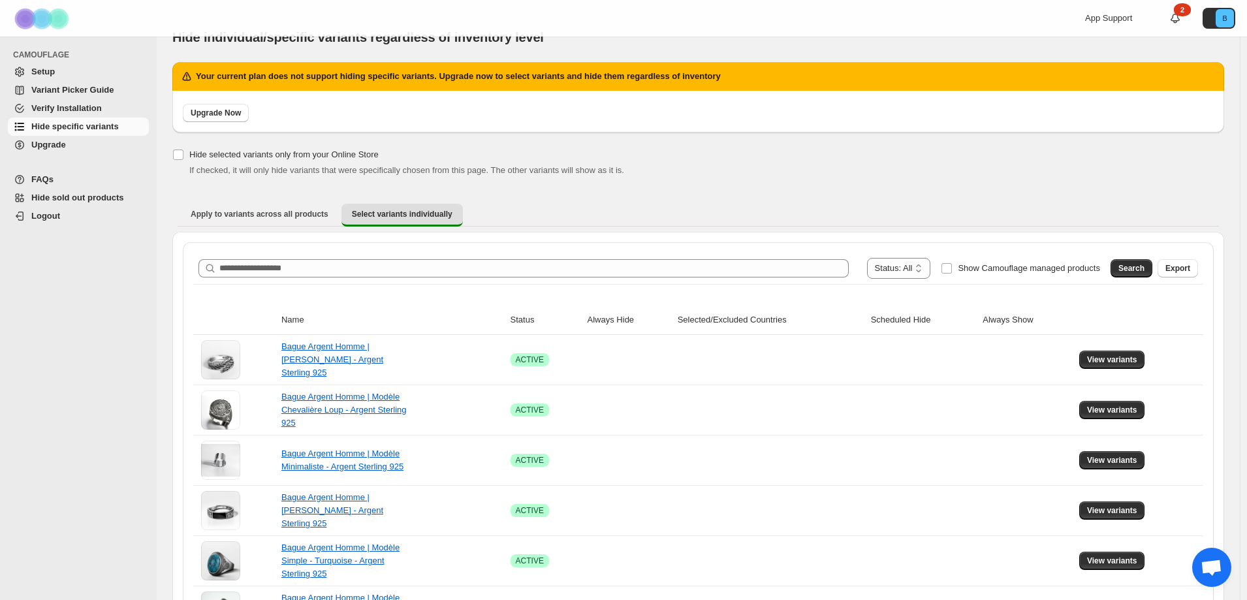
scroll to position [65, 0]
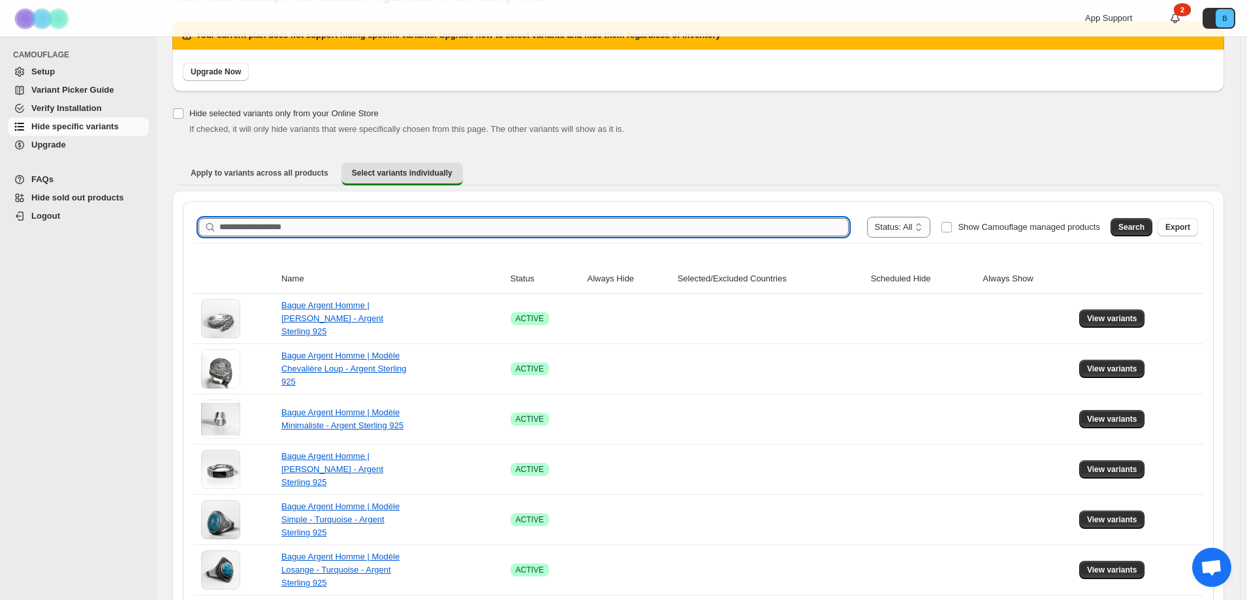
click at [343, 229] on input "Search product name" at bounding box center [533, 227] width 629 height 18
type input "*********"
click at [343, 228] on input "*********" at bounding box center [522, 227] width 606 height 18
click at [1145, 230] on span "Search" at bounding box center [1131, 227] width 26 height 10
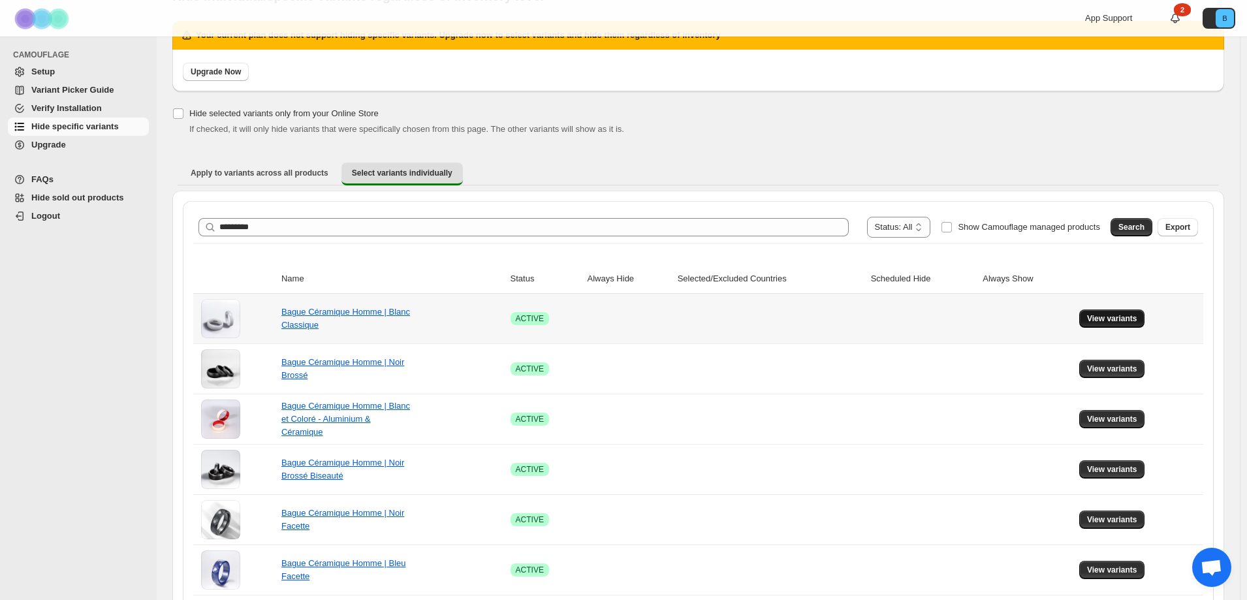
click at [1111, 319] on span "View variants" at bounding box center [1112, 318] width 50 height 10
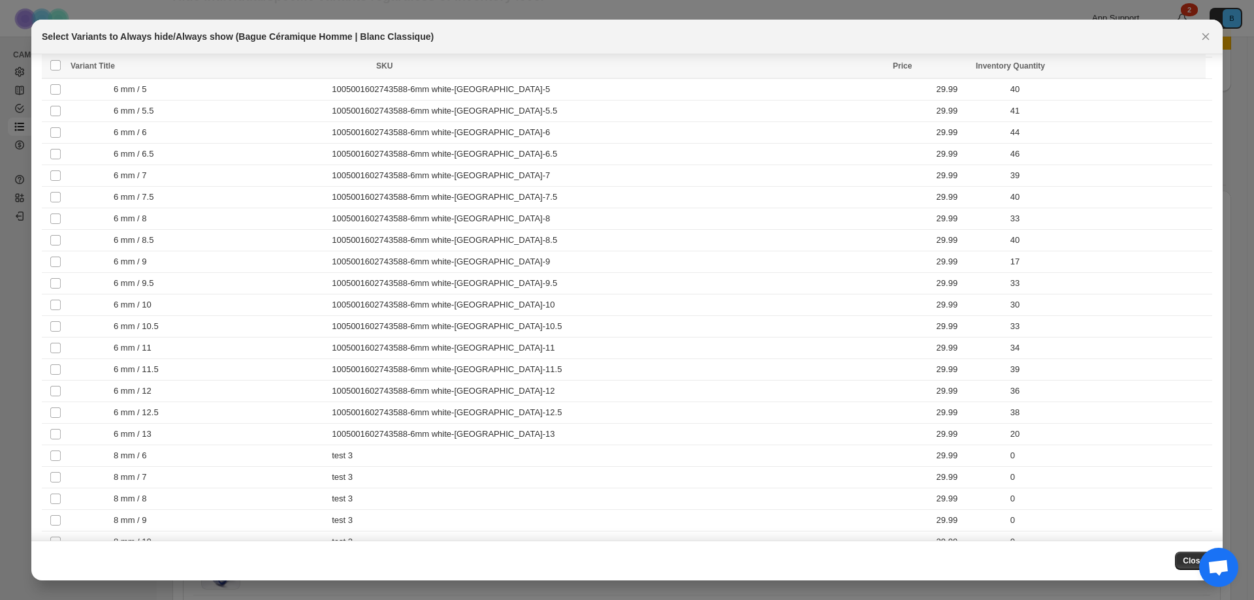
scroll to position [920, 0]
click at [1207, 36] on icon "Close" at bounding box center [1205, 36] width 7 height 7
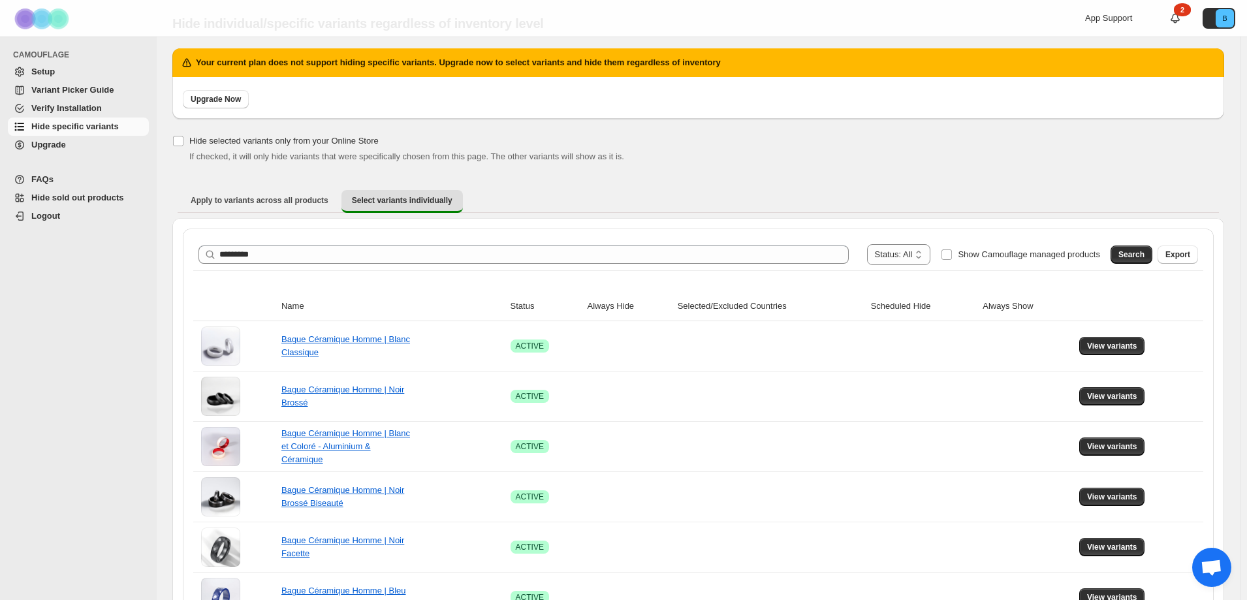
scroll to position [0, 0]
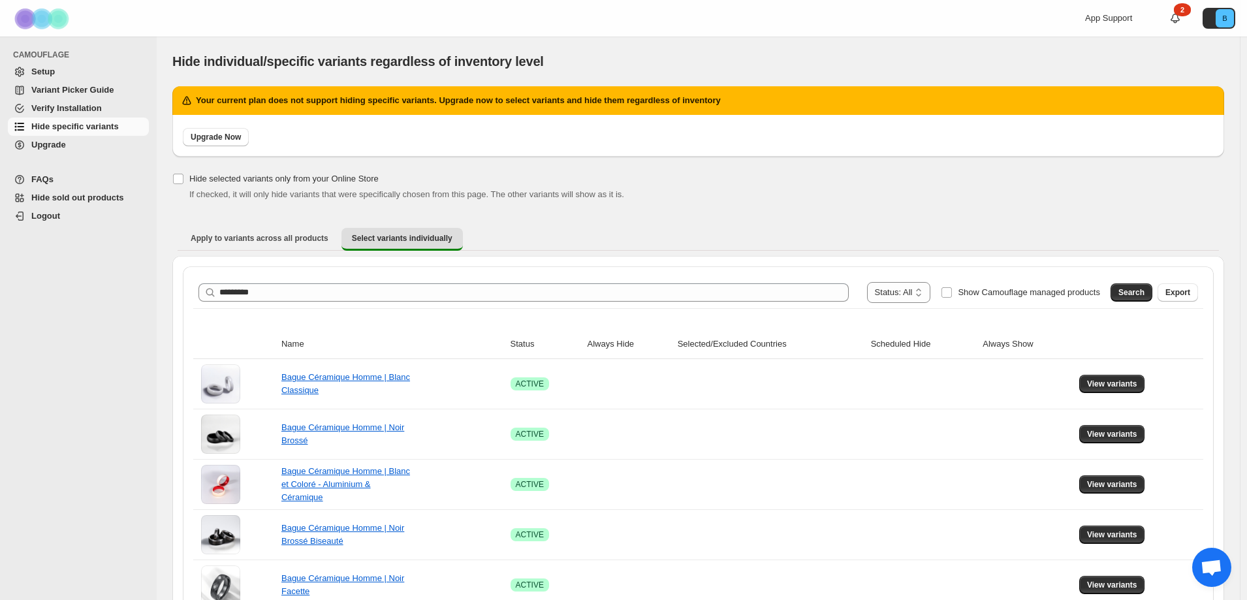
click at [42, 75] on span "Setup" at bounding box center [43, 72] width 24 height 10
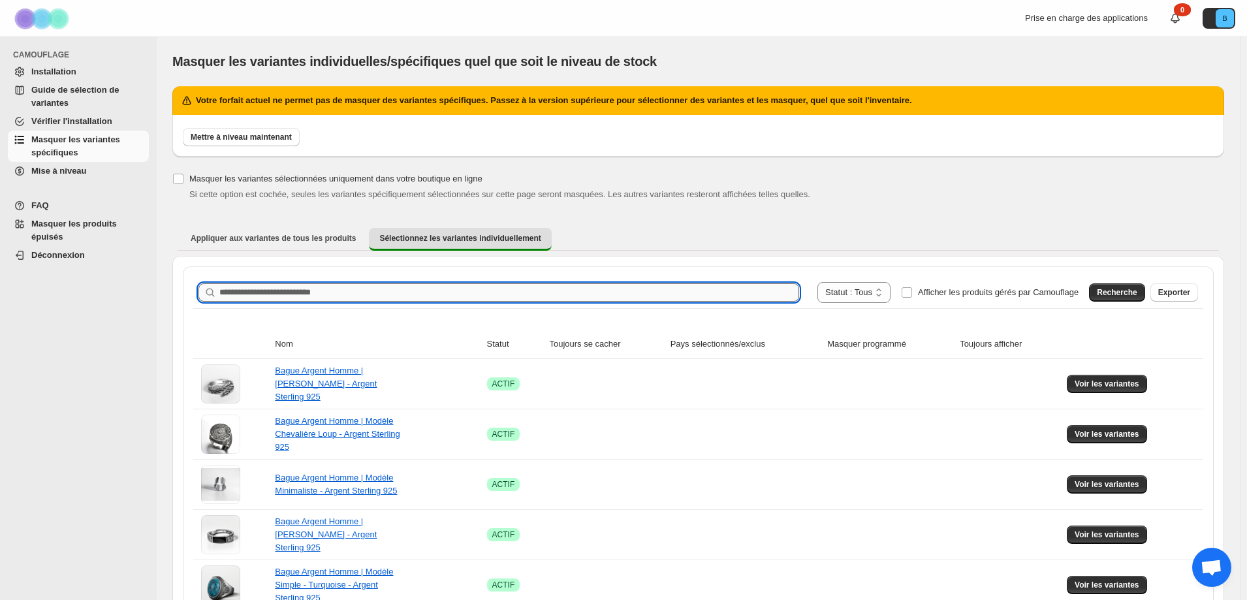
click at [336, 292] on input "Rechercher le nom du produit" at bounding box center [509, 292] width 580 height 18
type input "*********"
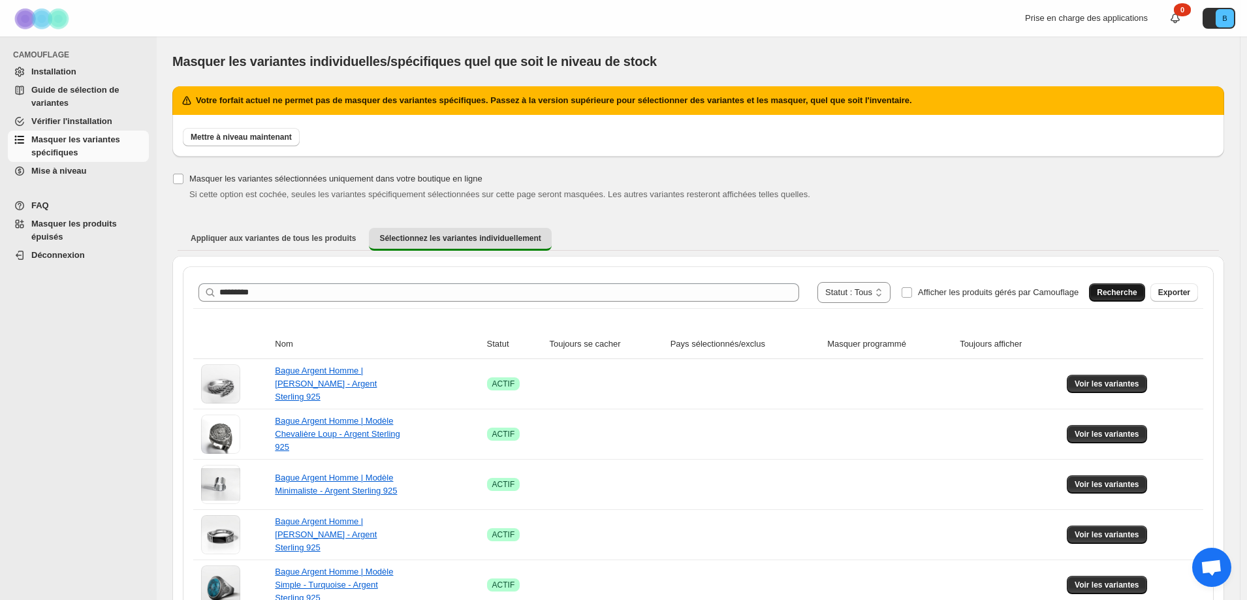
click at [1137, 295] on font "Recherche" at bounding box center [1117, 292] width 40 height 9
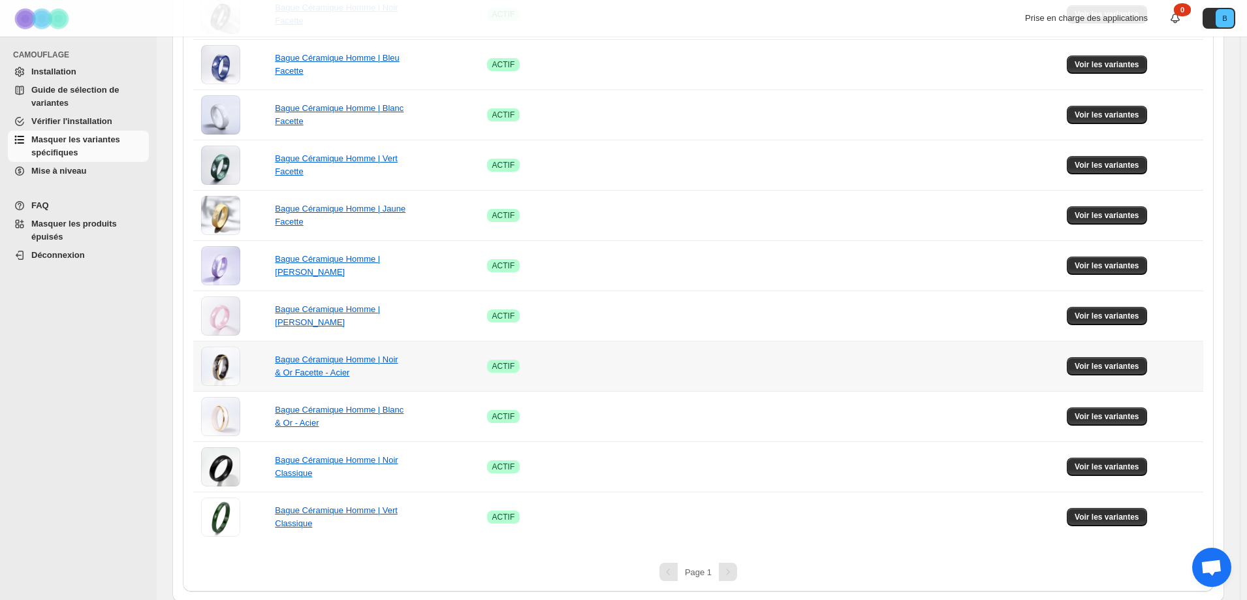
scroll to position [573, 0]
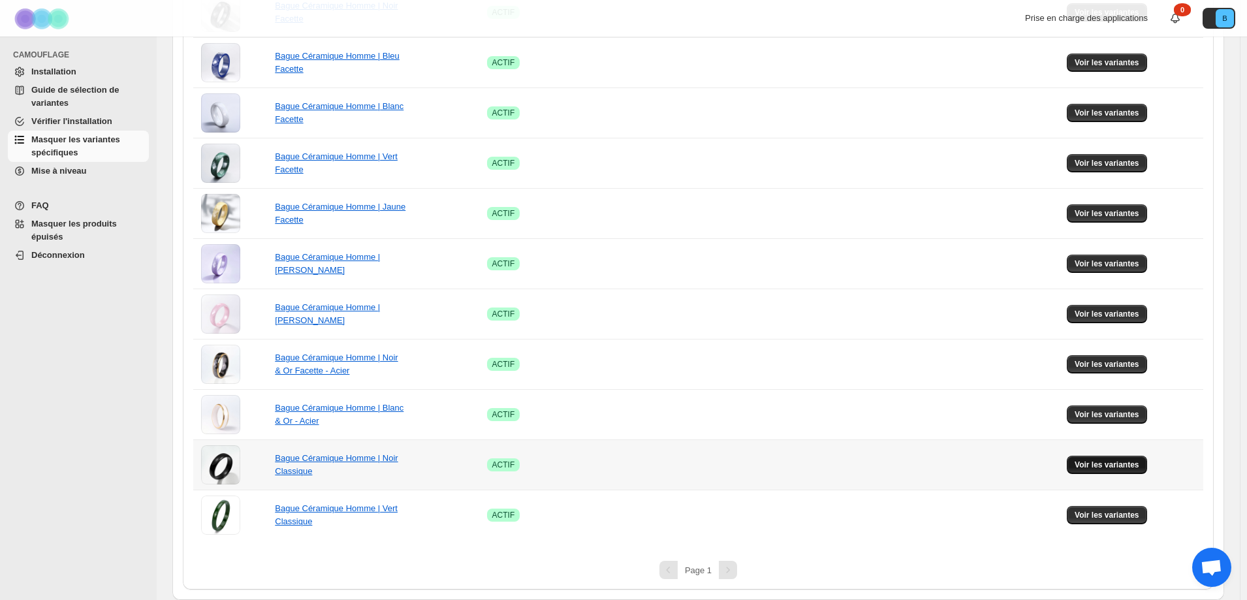
click at [1086, 466] on font "Voir les variantes" at bounding box center [1107, 464] width 65 height 9
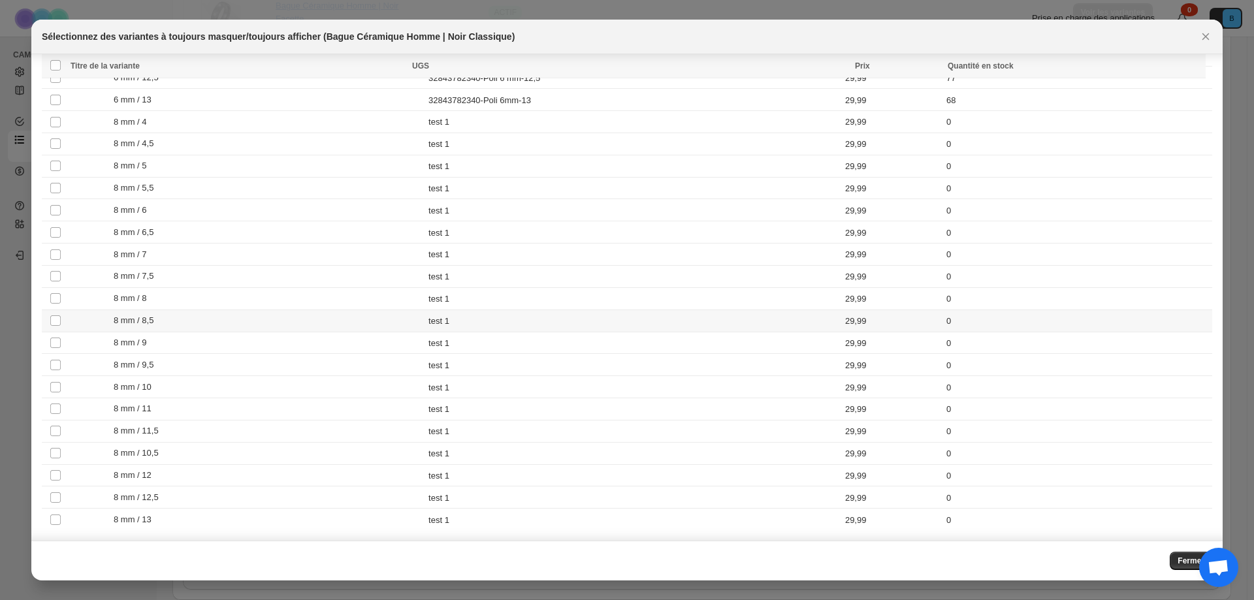
scroll to position [1287, 0]
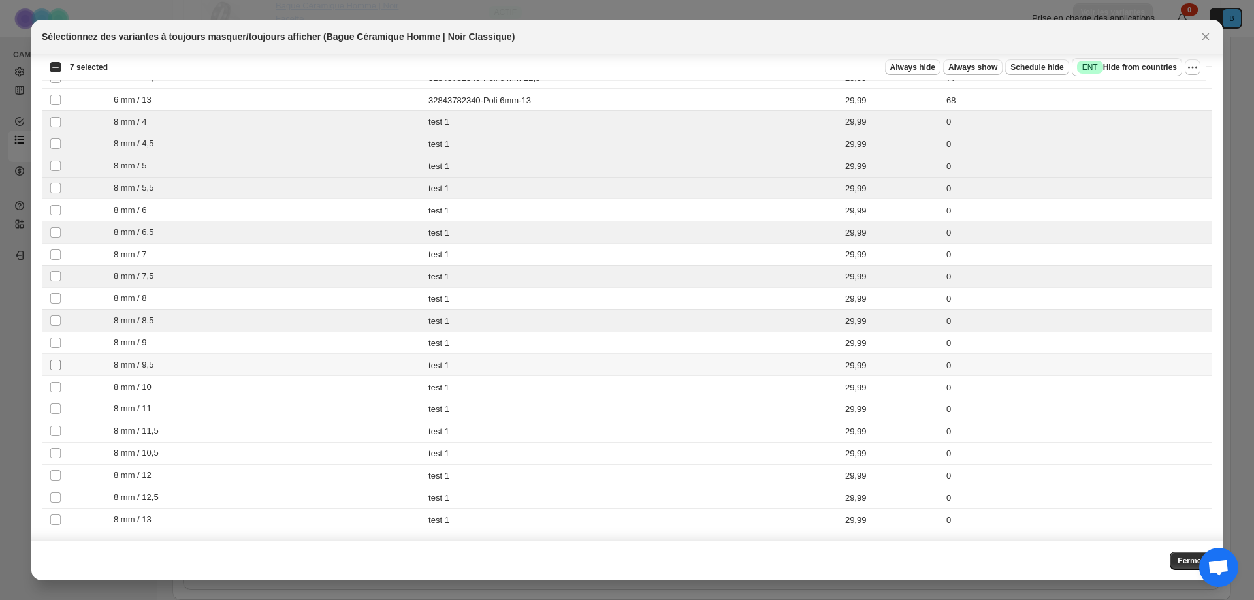
click at [56, 371] on span ":r6:" at bounding box center [56, 365] width 12 height 12
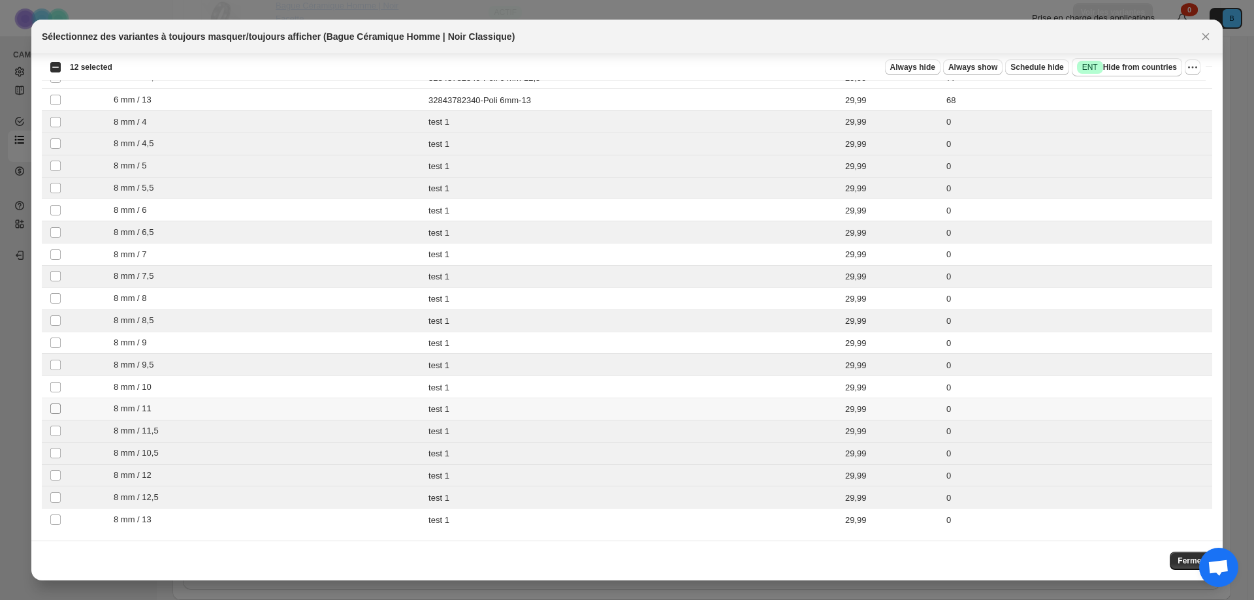
click at [55, 403] on span ":r6:" at bounding box center [56, 409] width 12 height 12
click at [55, 511] on td "Sélectionnez la variante du produit" at bounding box center [54, 520] width 25 height 22
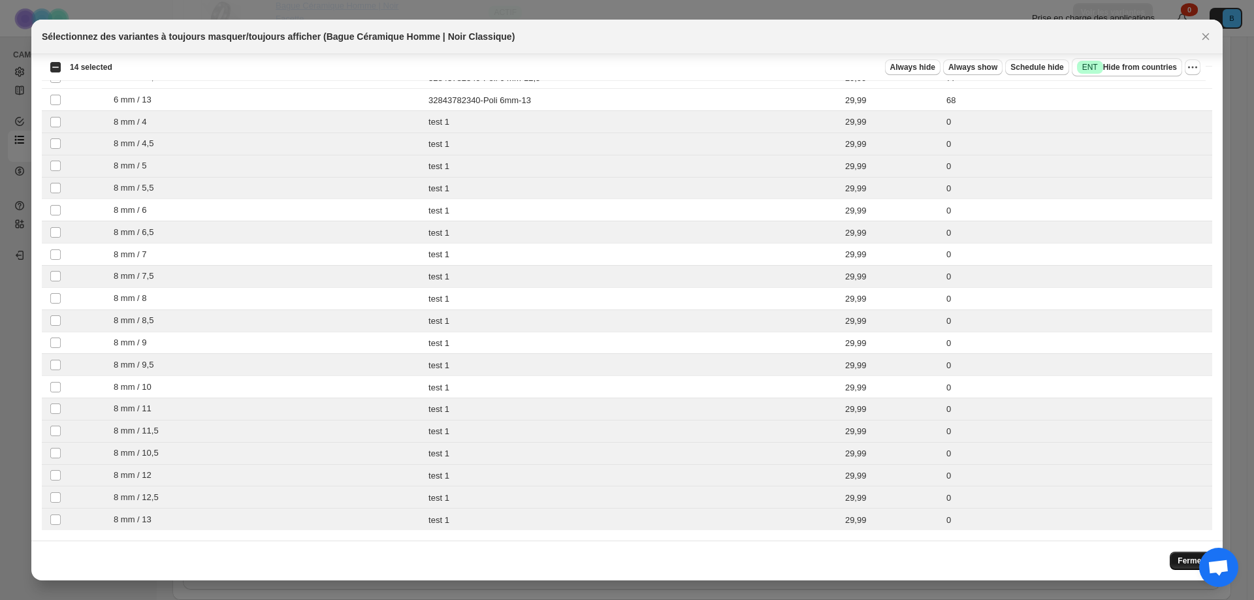
click at [1182, 567] on button "Fermer" at bounding box center [1190, 561] width 42 height 18
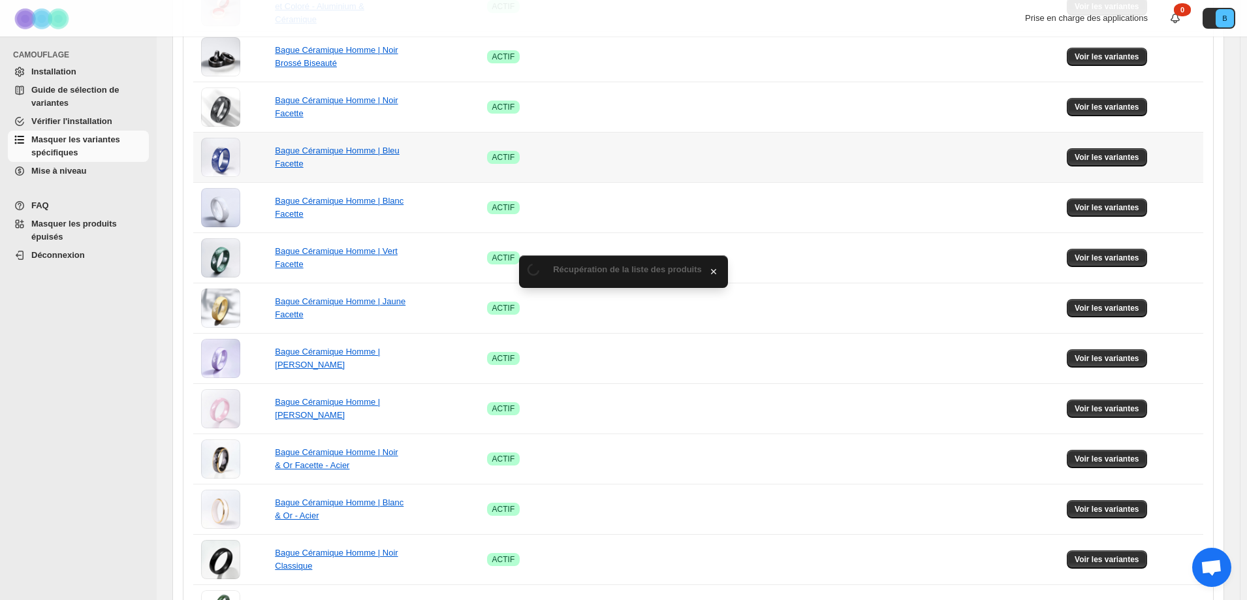
scroll to position [573, 0]
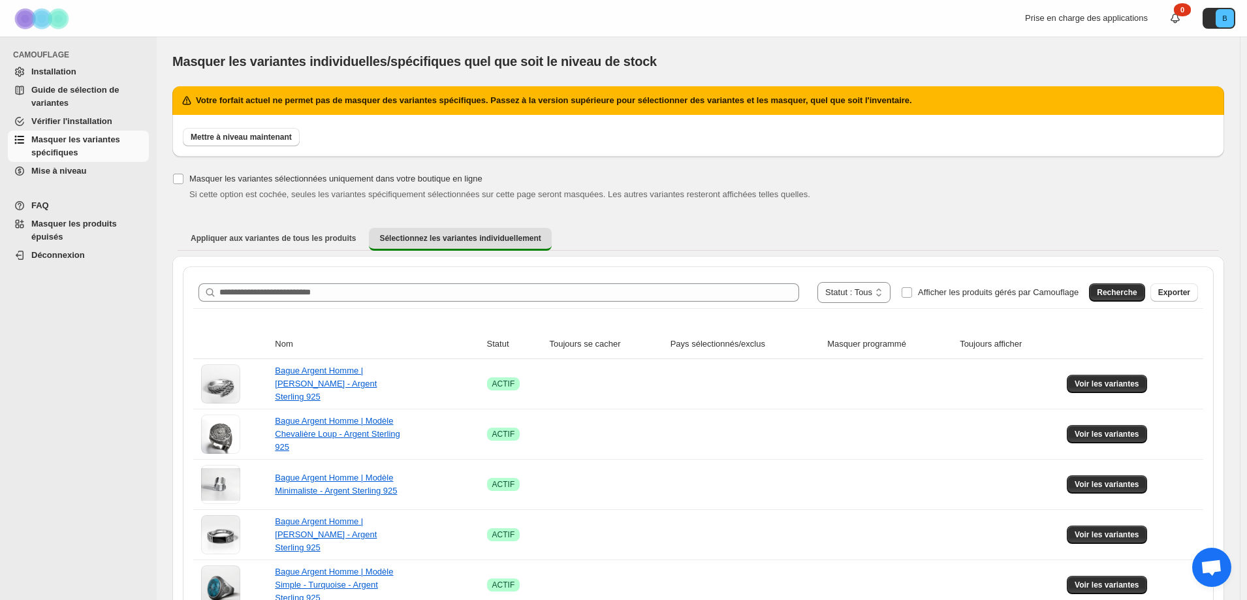
click at [65, 176] on span "Mise à niveau" at bounding box center [88, 171] width 115 height 13
